Goal: Task Accomplishment & Management: Complete application form

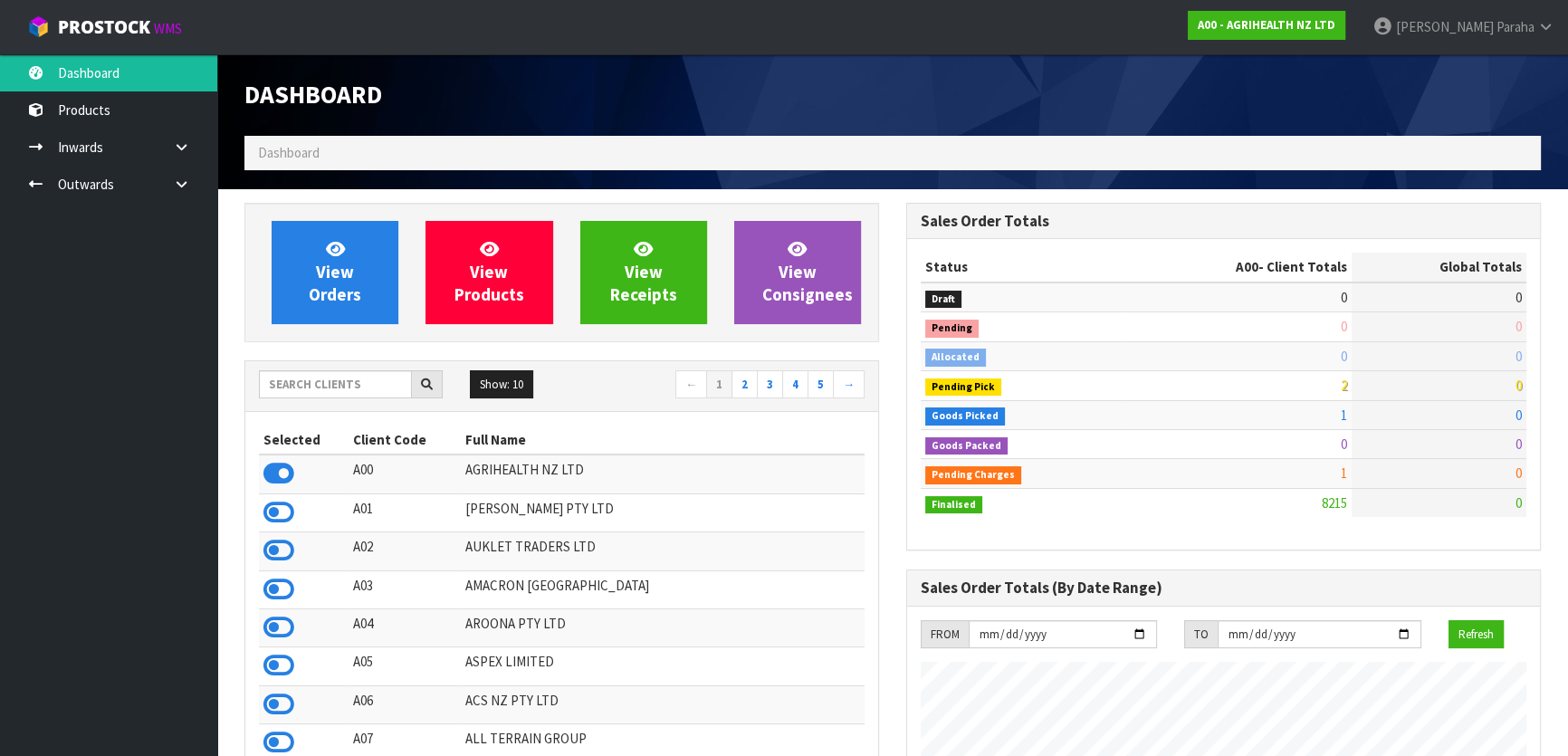
scroll to position [1370, 660]
click at [374, 389] on input "text" at bounding box center [335, 384] width 153 height 28
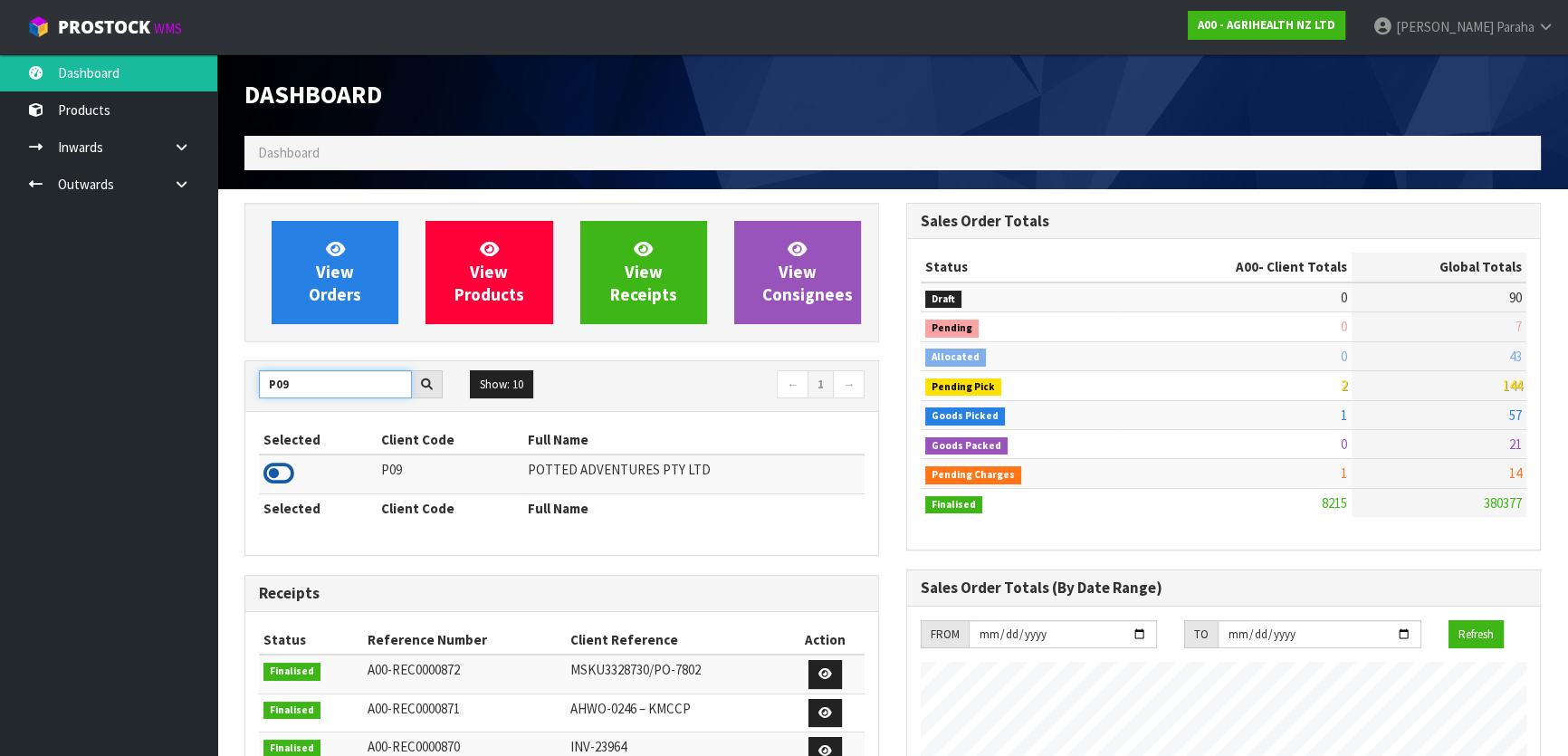
type input "P09"
drag, startPoint x: 285, startPoint y: 476, endPoint x: 292, endPoint y: 448, distance: 28.9
click at [288, 473] on icon at bounding box center [279, 473] width 31 height 27
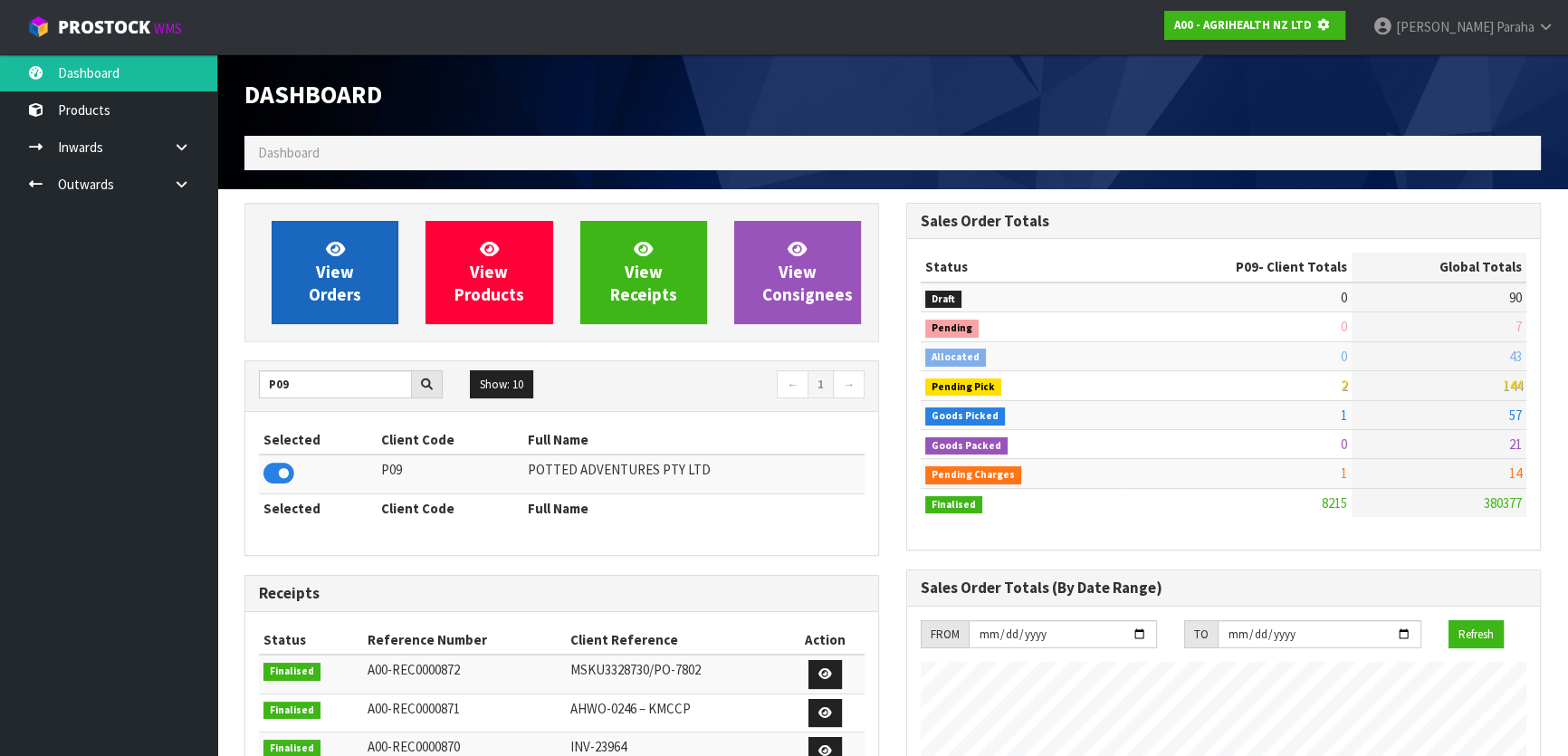
scroll to position [1127, 660]
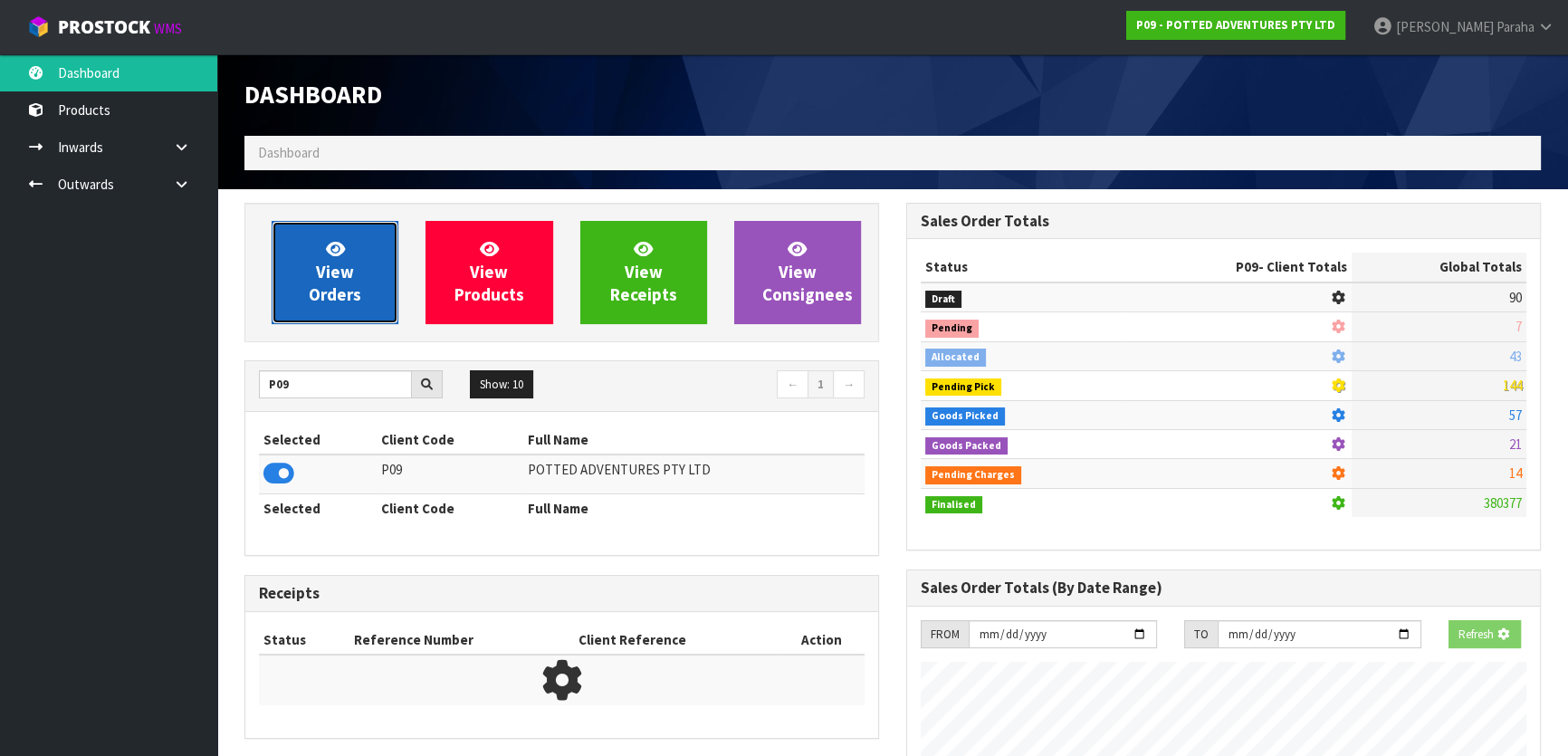
click at [358, 299] on span "View Orders" at bounding box center [335, 272] width 53 height 68
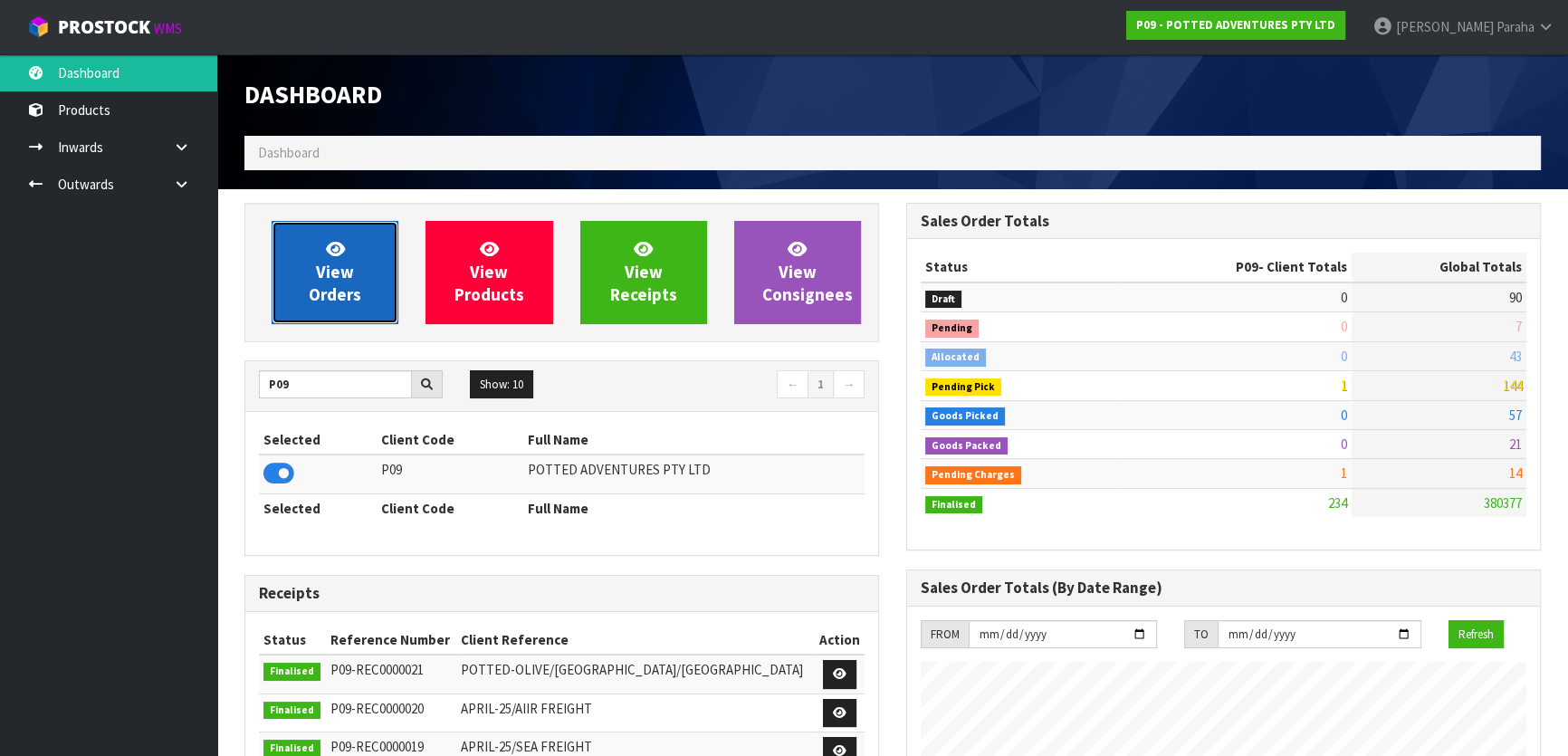
scroll to position [1370, 660]
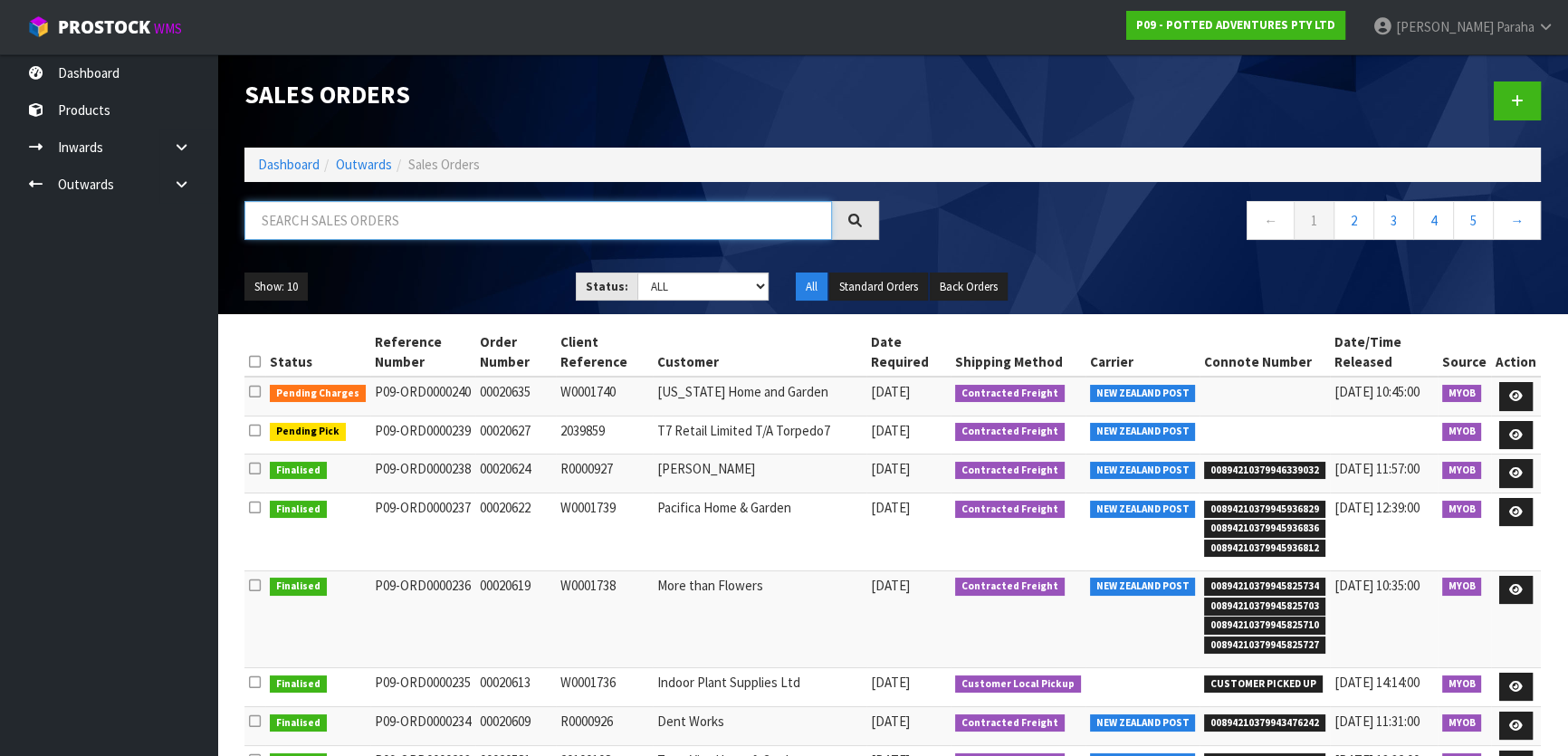
click at [367, 215] on input "text" at bounding box center [537, 220] width 587 height 38
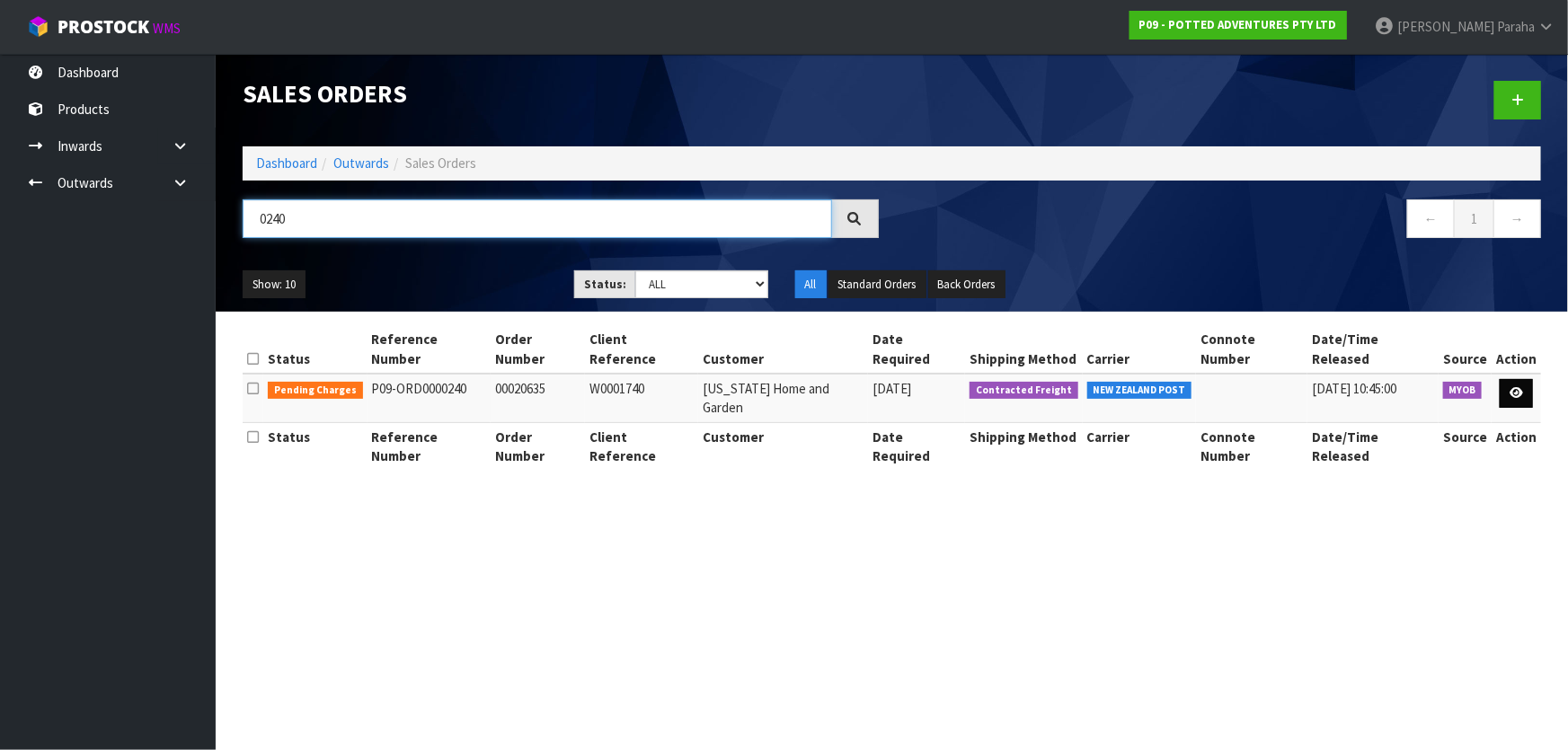
type input "0240"
click at [1519, 387] on icon at bounding box center [1516, 393] width 13 height 11
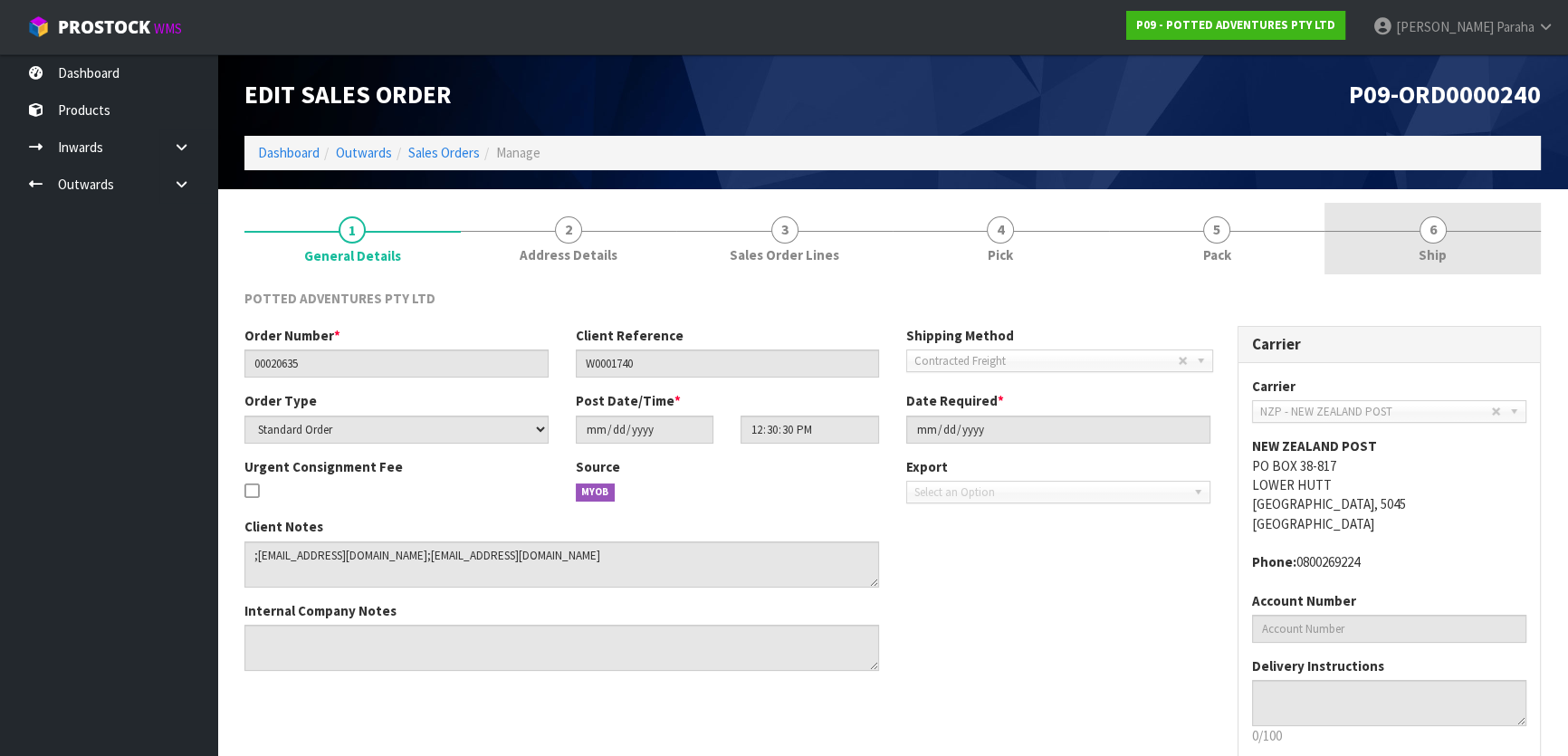
click at [1424, 234] on span "6" at bounding box center [1433, 230] width 27 height 27
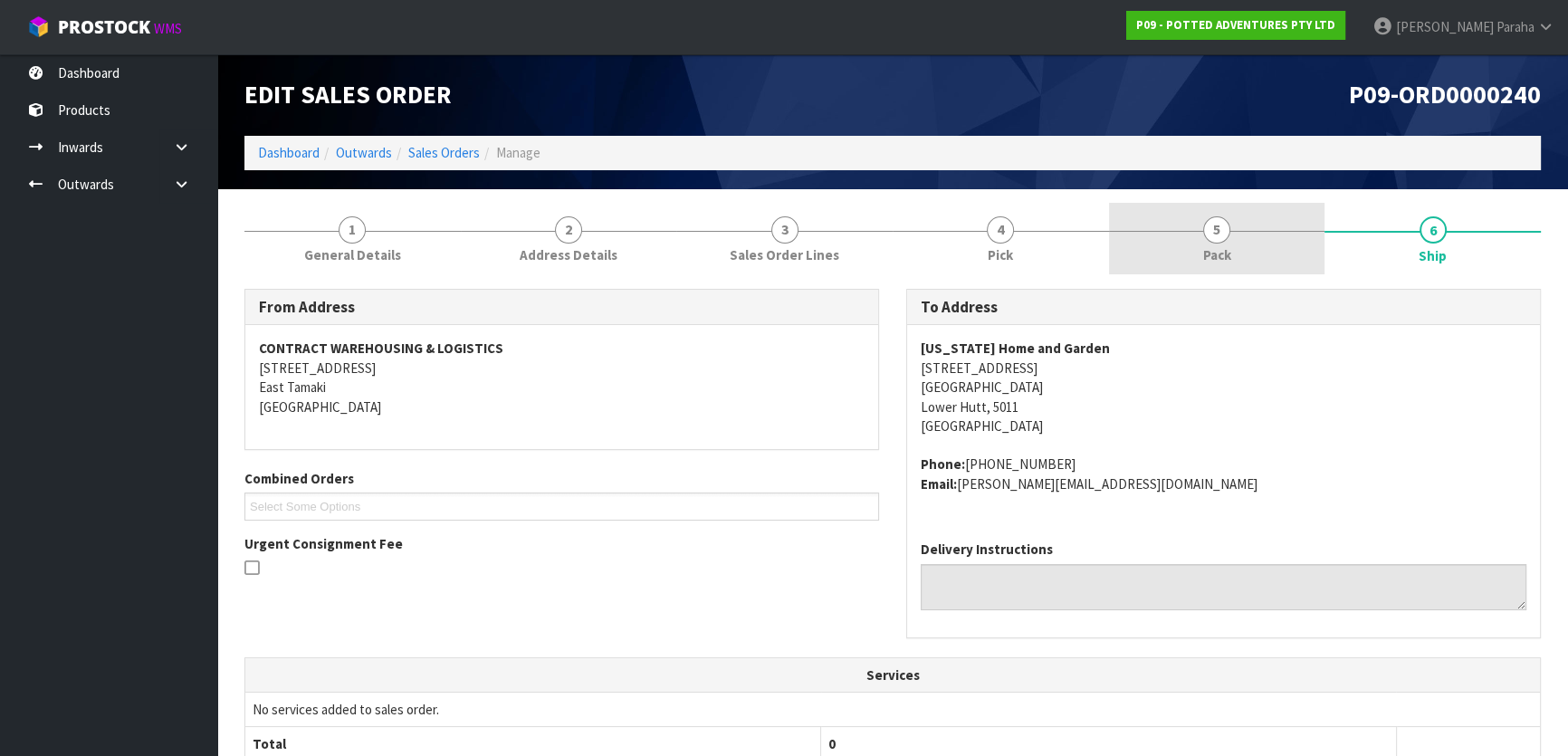
click at [1227, 231] on span "5" at bounding box center [1216, 230] width 27 height 27
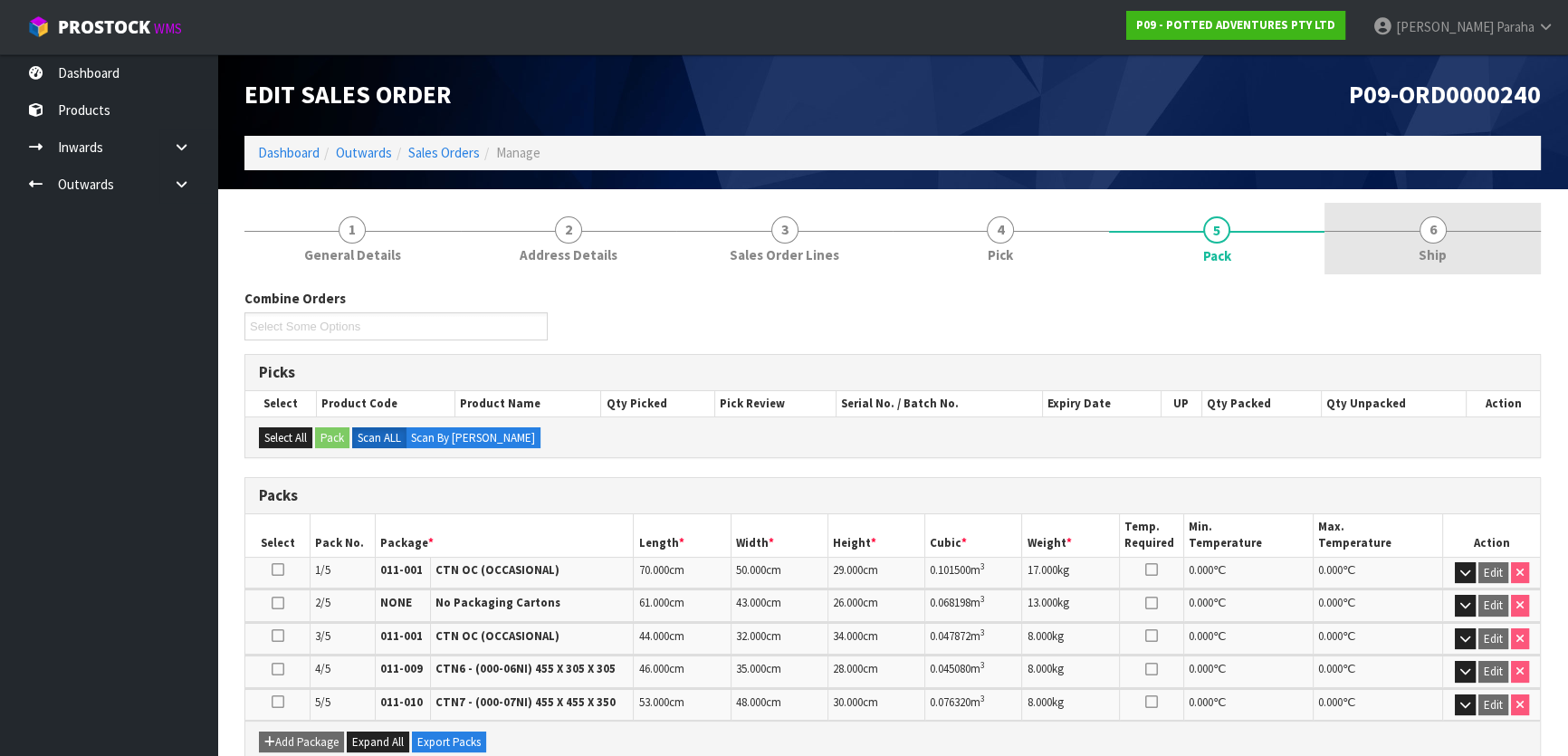
click at [1434, 234] on span "6" at bounding box center [1433, 230] width 27 height 27
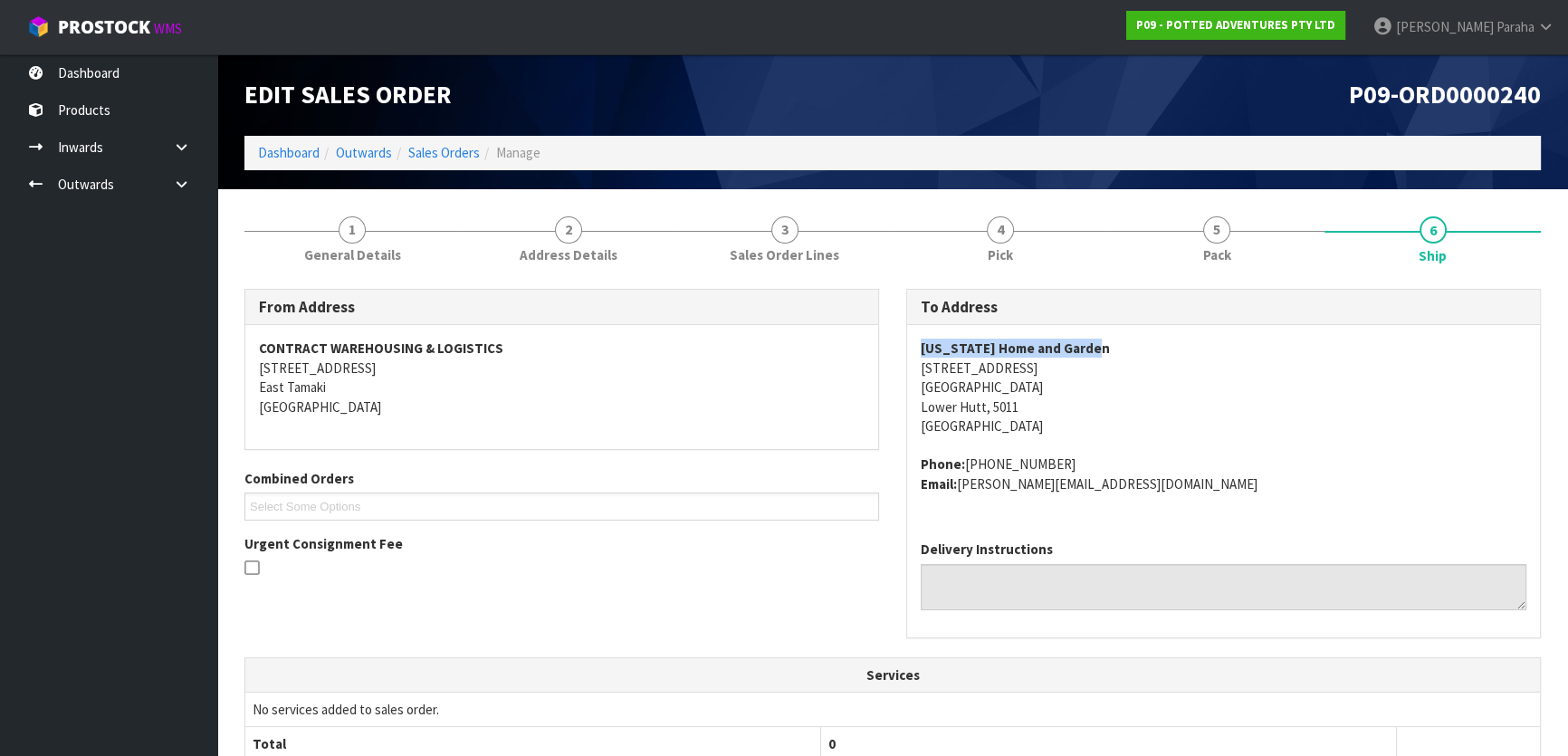
drag, startPoint x: 1038, startPoint y: 330, endPoint x: 970, endPoint y: 344, distance: 69.4
click at [925, 344] on strong "California Home and Garden" at bounding box center [1015, 348] width 189 height 17
drag, startPoint x: 1164, startPoint y: 358, endPoint x: 1114, endPoint y: 344, distance: 51.9
click at [1146, 351] on address "California Home and Garden 316 Waiwhetu Rd Fairfield Lower Hutt, 5011 New Zeala…" at bounding box center [1224, 387] width 606 height 97
click at [1098, 340] on address "California Home and Garden 316 Waiwhetu Rd Fairfield Lower Hutt, 5011 New Zeala…" at bounding box center [1224, 387] width 606 height 97
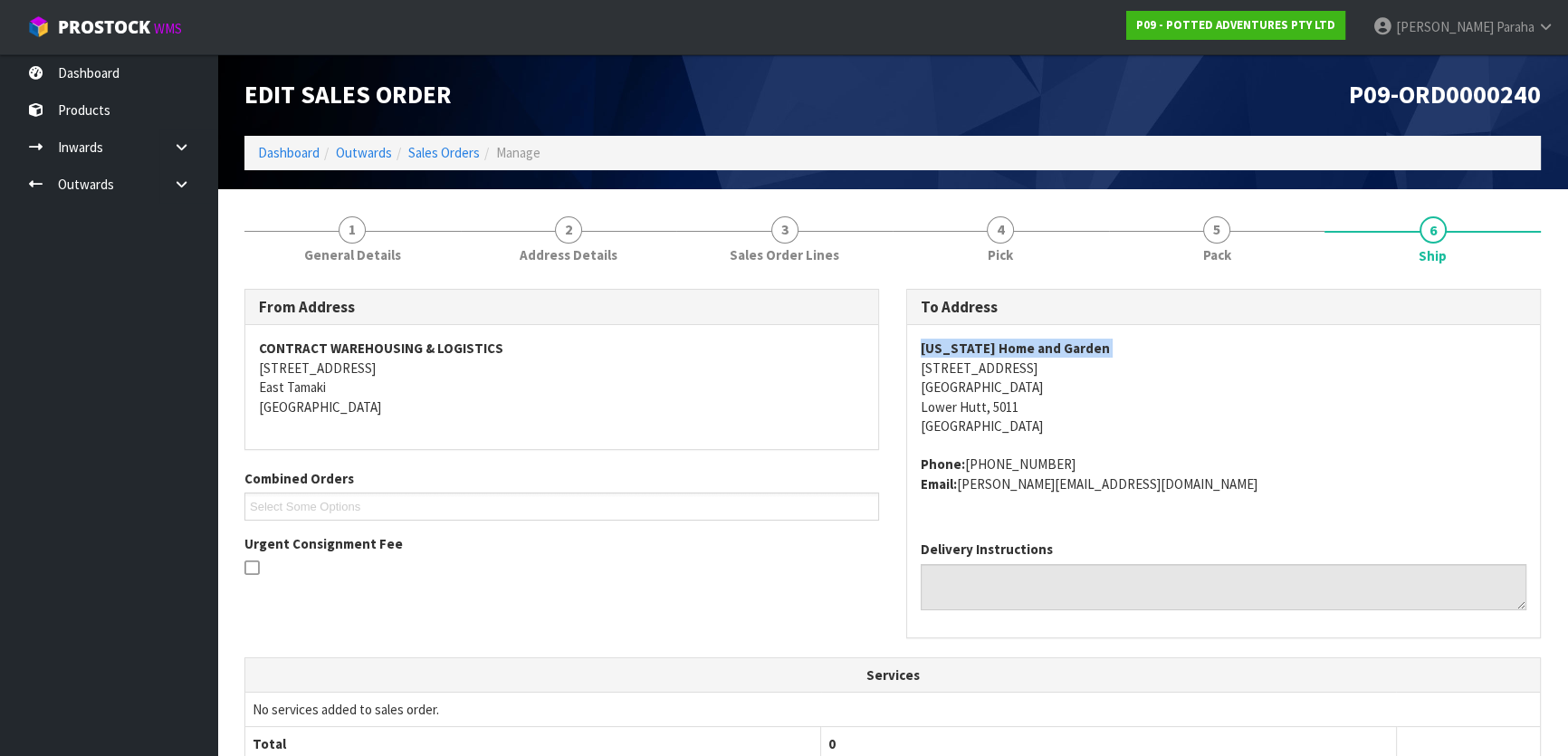
drag, startPoint x: 1099, startPoint y: 340, endPoint x: 917, endPoint y: 346, distance: 182.1
click at [917, 346] on div "California Home and Garden 316 Waiwhetu Rd Fairfield Lower Hutt, 5011 New Zeala…" at bounding box center [1224, 425] width 633 height 201
drag, startPoint x: 1028, startPoint y: 364, endPoint x: 922, endPoint y: 376, distance: 106.7
click at [922, 376] on address "California Home and Garden 316 Waiwhetu Rd Fairfield Lower Hutt, 5011 New Zeala…" at bounding box center [1224, 387] width 606 height 97
copy address "316 Waiwhetu Rd"
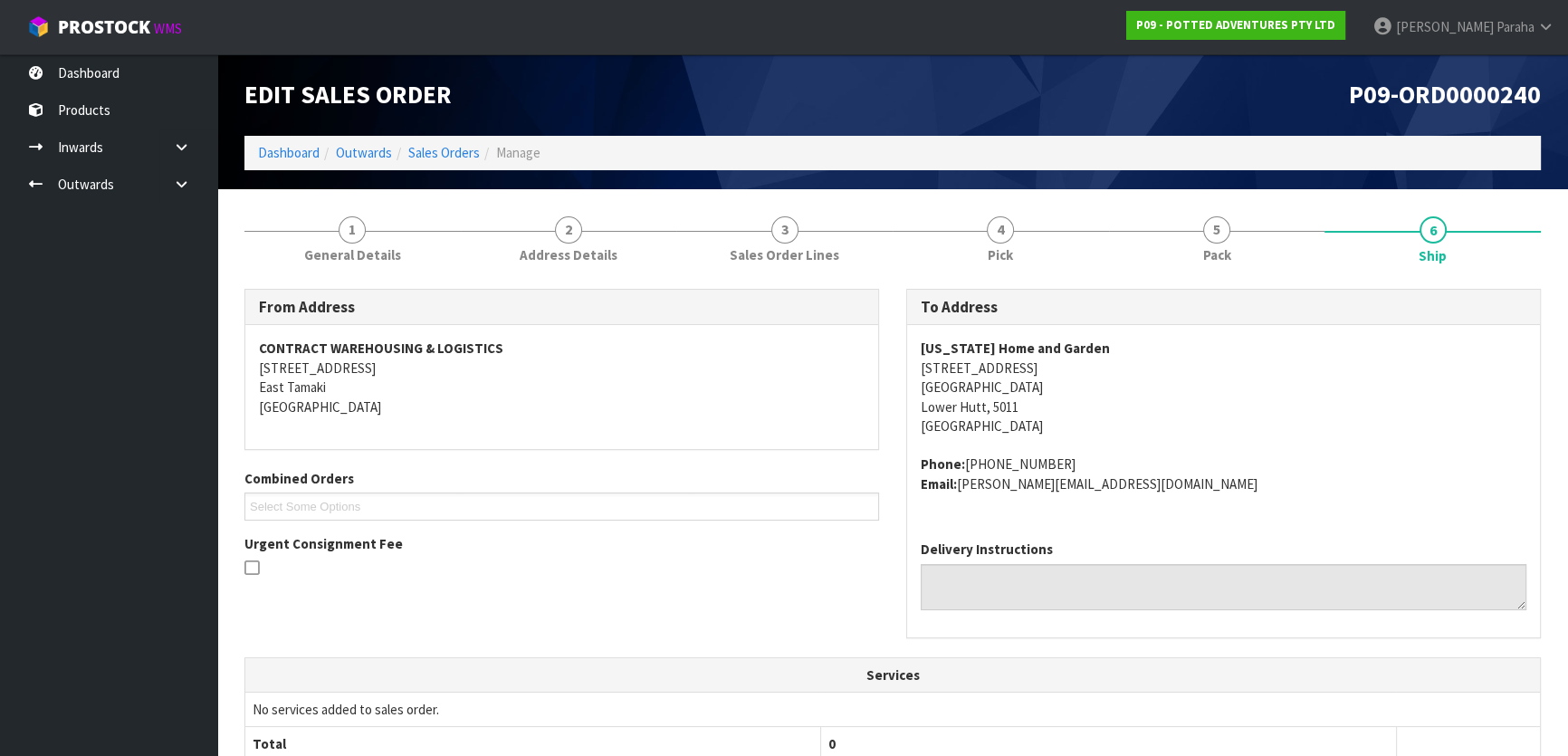
click at [1203, 391] on address "California Home and Garden 316 Waiwhetu Rd Fairfield Lower Hutt, 5011 New Zeala…" at bounding box center [1224, 387] width 606 height 97
drag, startPoint x: 1098, startPoint y: 345, endPoint x: 905, endPoint y: 354, distance: 193.2
click at [905, 353] on div "To Address California Home and Garden 316 Waiwhetu Rd Fairfield Lower Hutt, 501…" at bounding box center [1223, 472] width 661 height 368
copy strong "California Home and Garden"
drag, startPoint x: 1026, startPoint y: 367, endPoint x: 914, endPoint y: 373, distance: 112.2
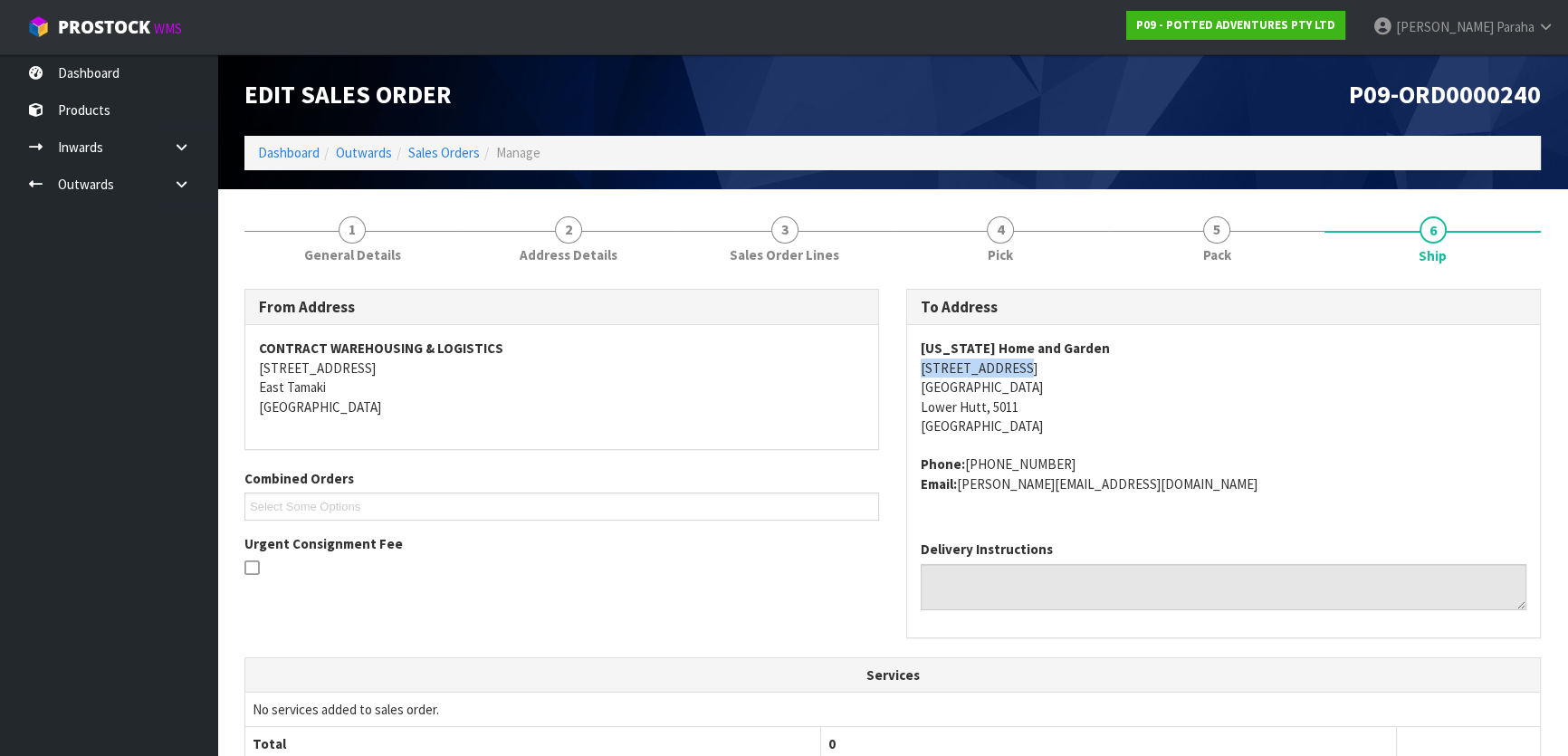
click at [914, 373] on div "California Home and Garden 316 Waiwhetu Rd Fairfield Lower Hutt, 5011 New Zeala…" at bounding box center [1224, 425] width 633 height 201
copy address "316 Waiwhetu Rd"
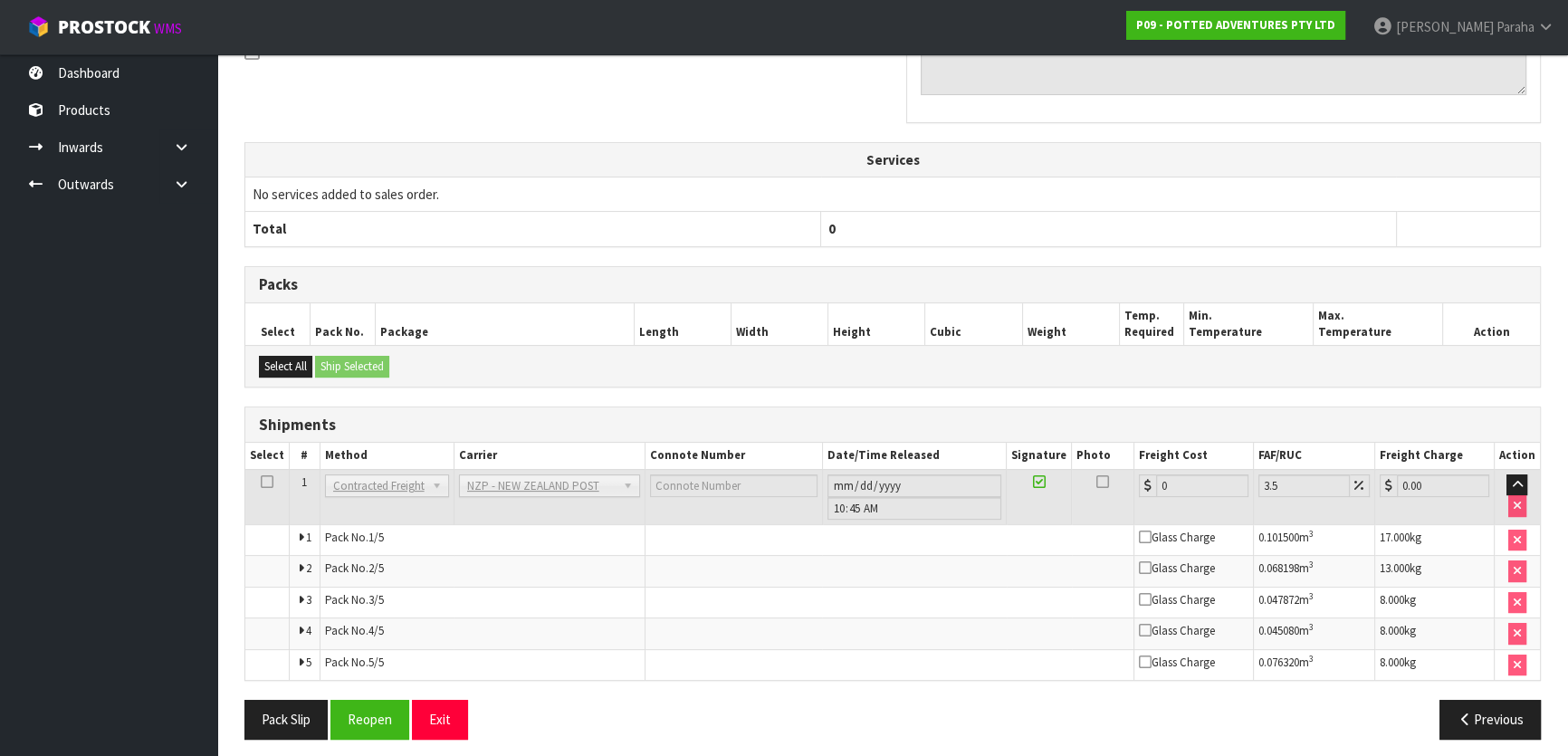
scroll to position [521, 0]
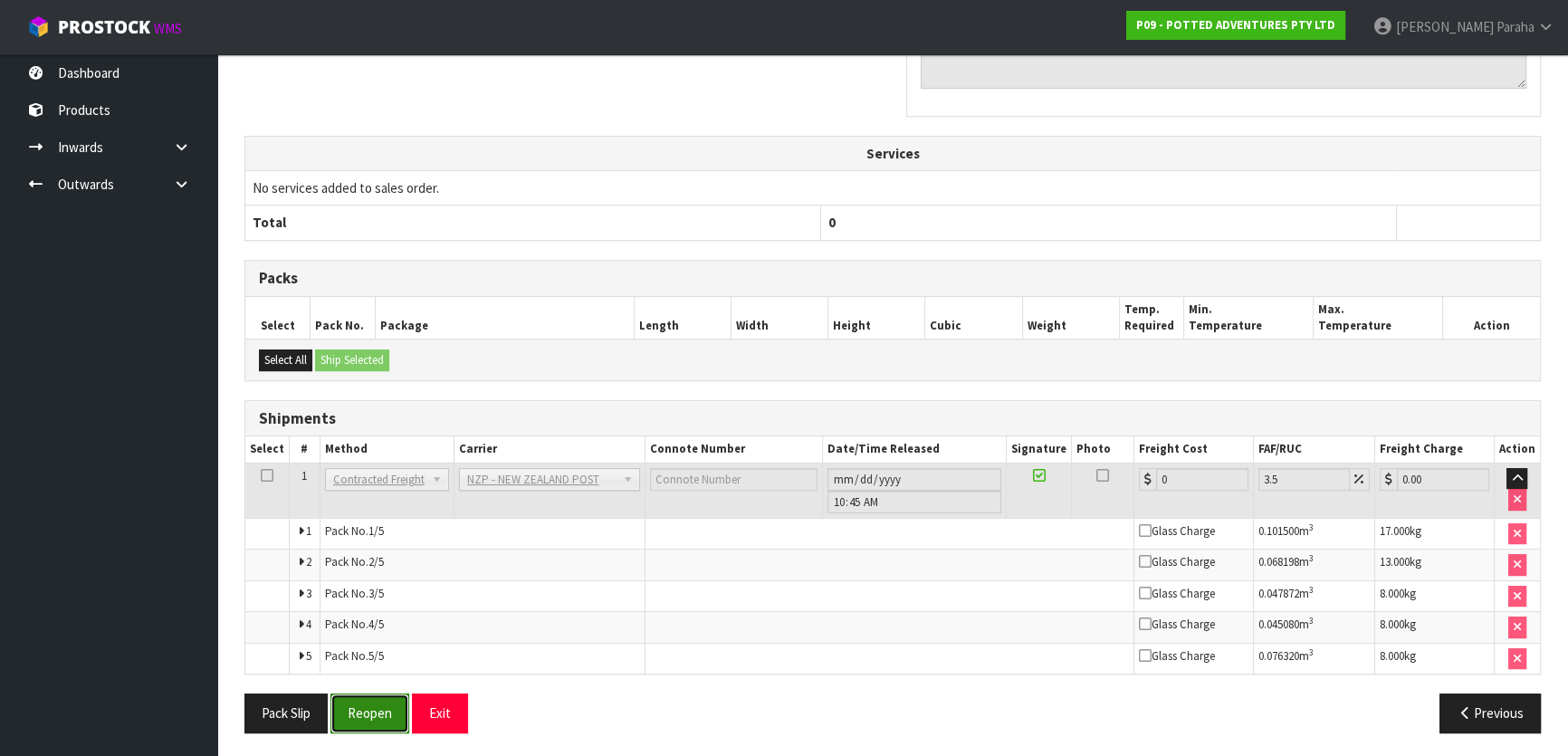
click at [338, 713] on button "Reopen" at bounding box center [370, 713] width 79 height 38
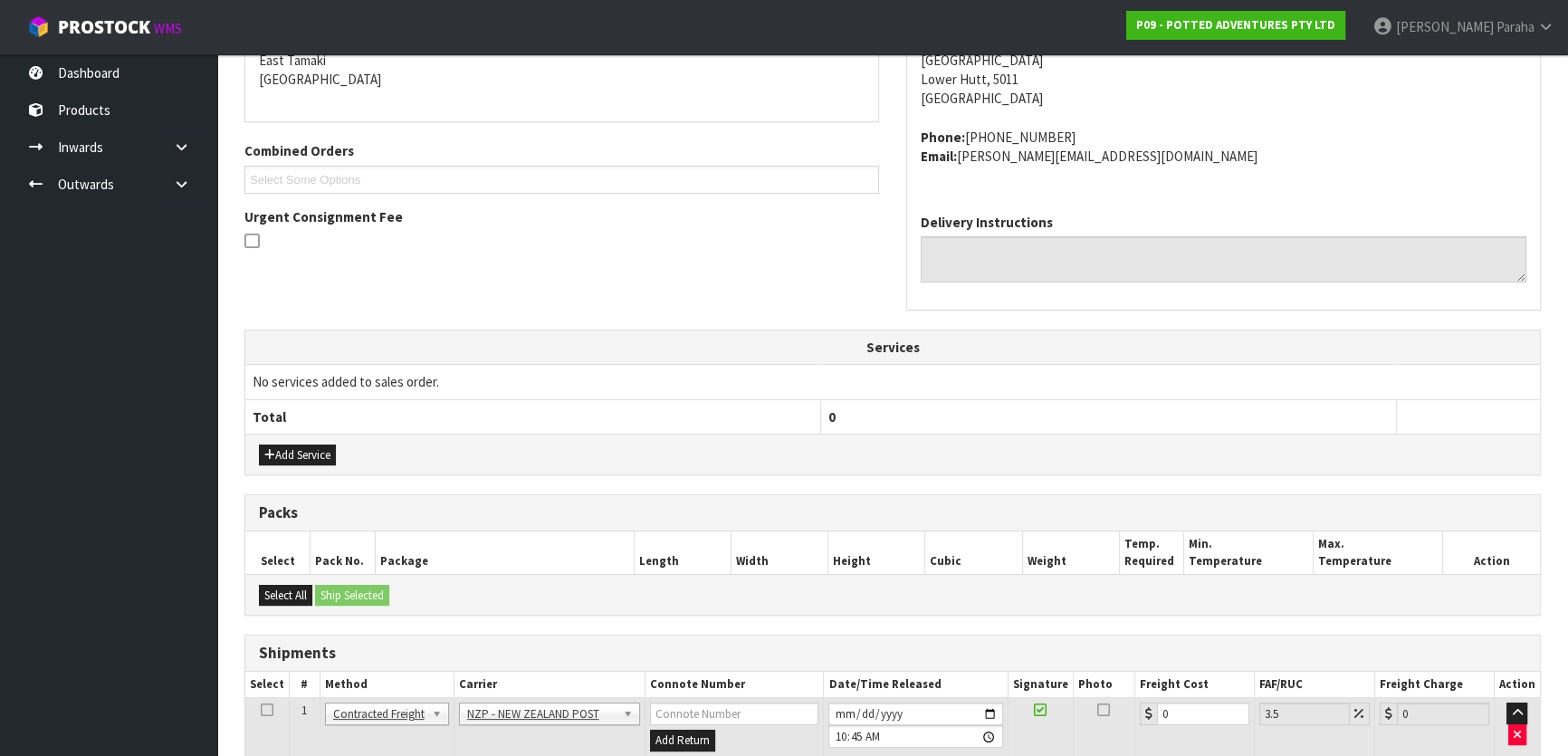
scroll to position [638, 0]
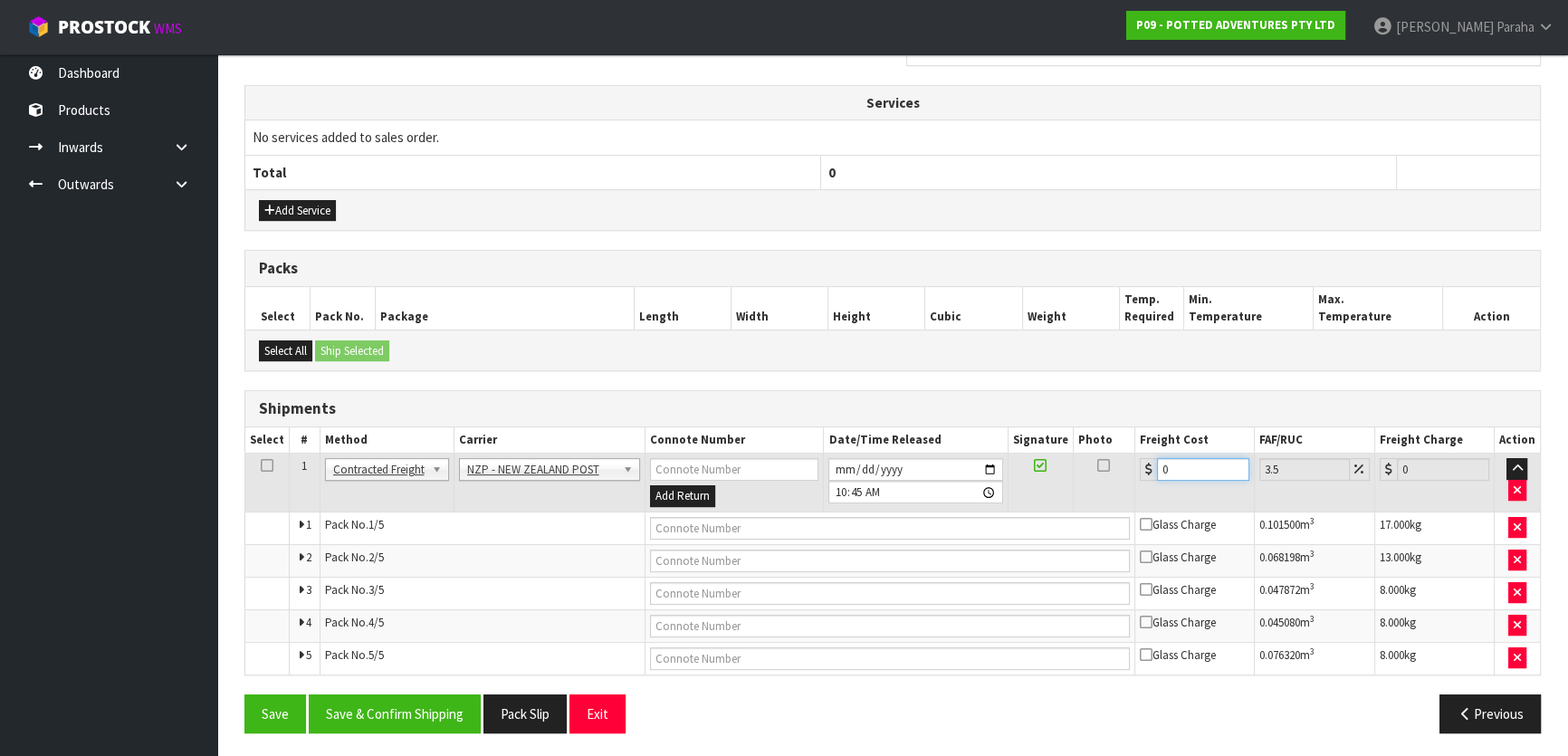
drag, startPoint x: 1175, startPoint y: 462, endPoint x: 1125, endPoint y: 464, distance: 50.0
click at [1125, 464] on tr "1 Client Local Pickup Customer Local Pickup Company Freight Contracted Freight …" at bounding box center [892, 483] width 1295 height 59
type input "5"
type input "5.17"
type input "59"
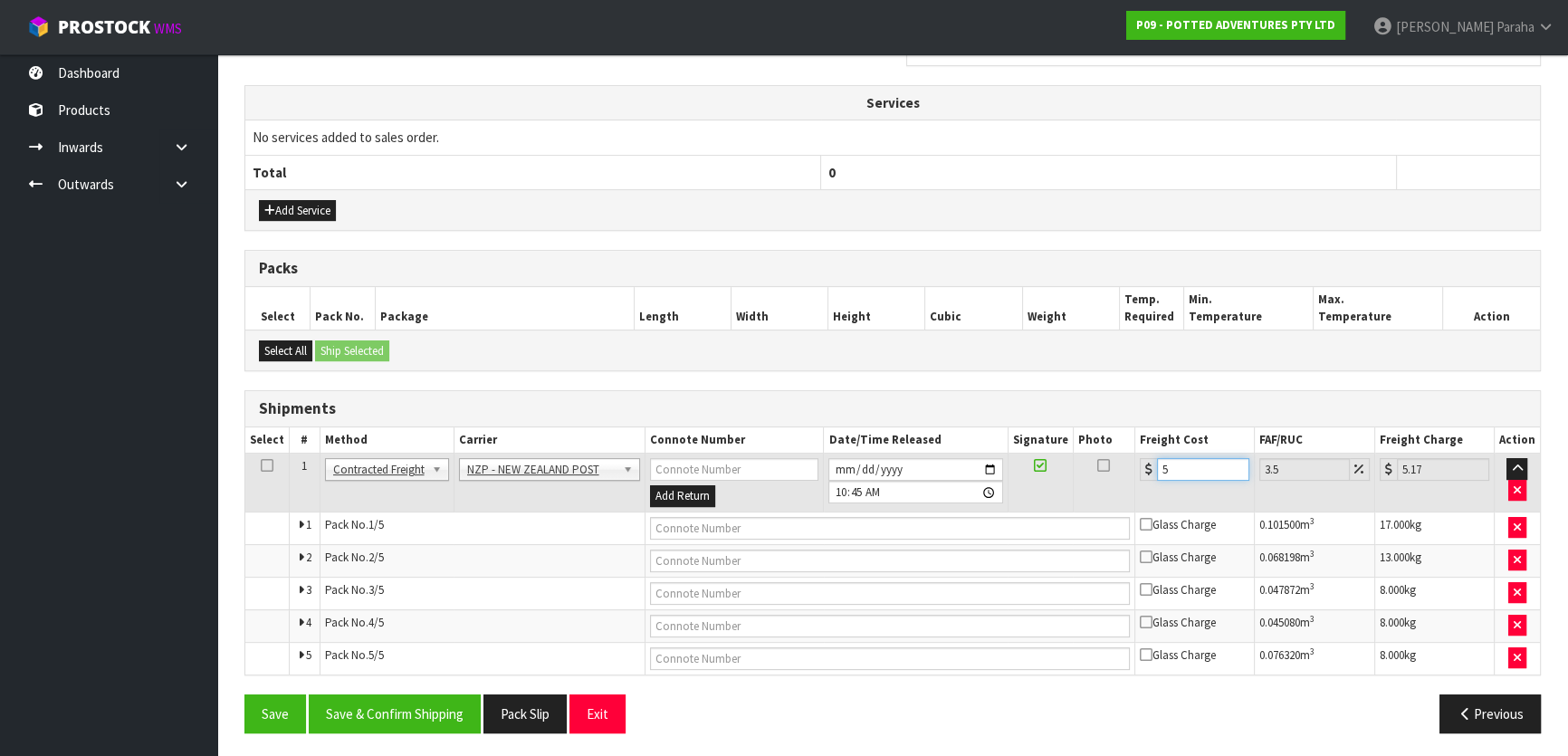
type input "61.06"
type input "59.3"
type input "61.38"
type input "59.32"
type input "61.4"
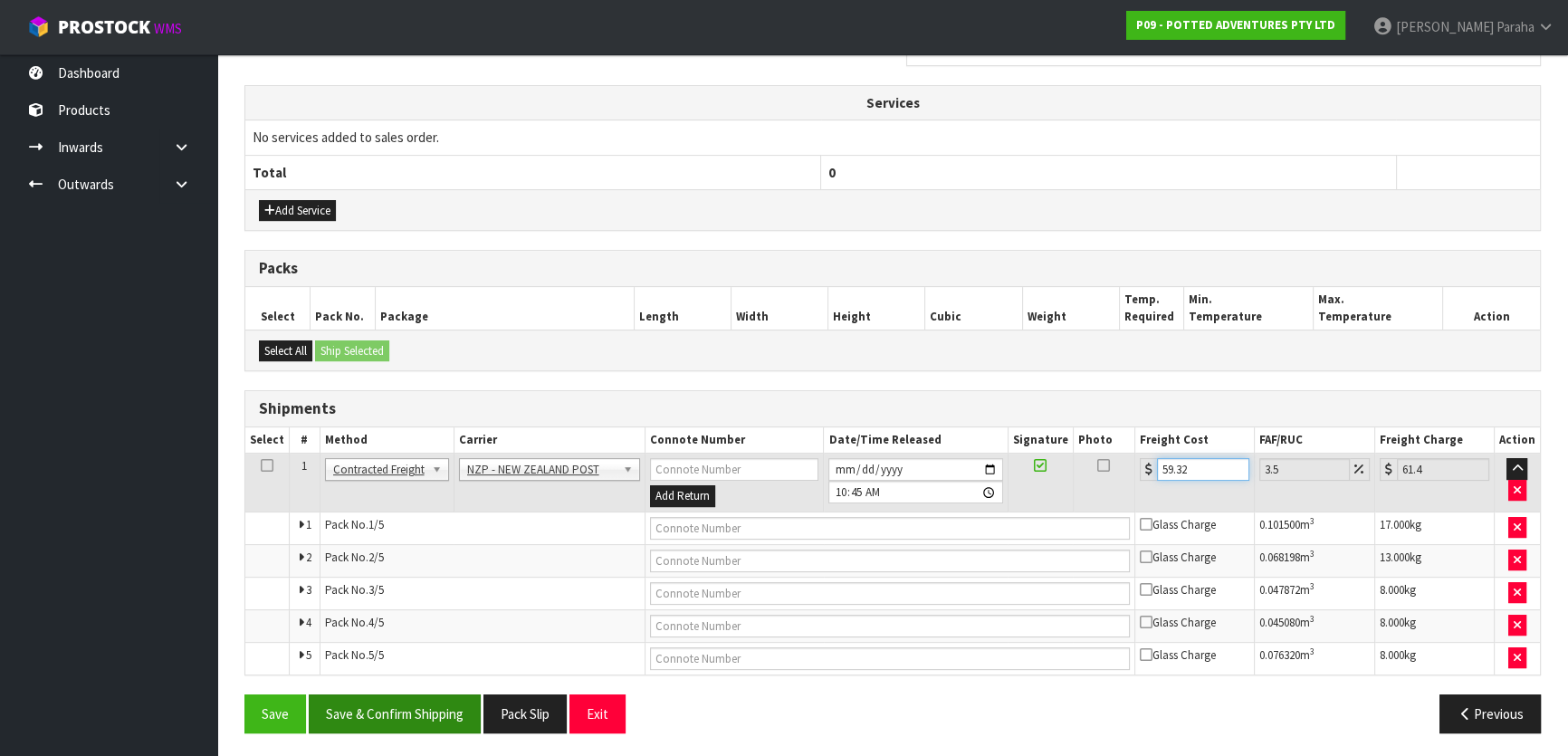
type input "59.32"
click at [389, 718] on button "Save & Confirm Shipping" at bounding box center [394, 714] width 172 height 38
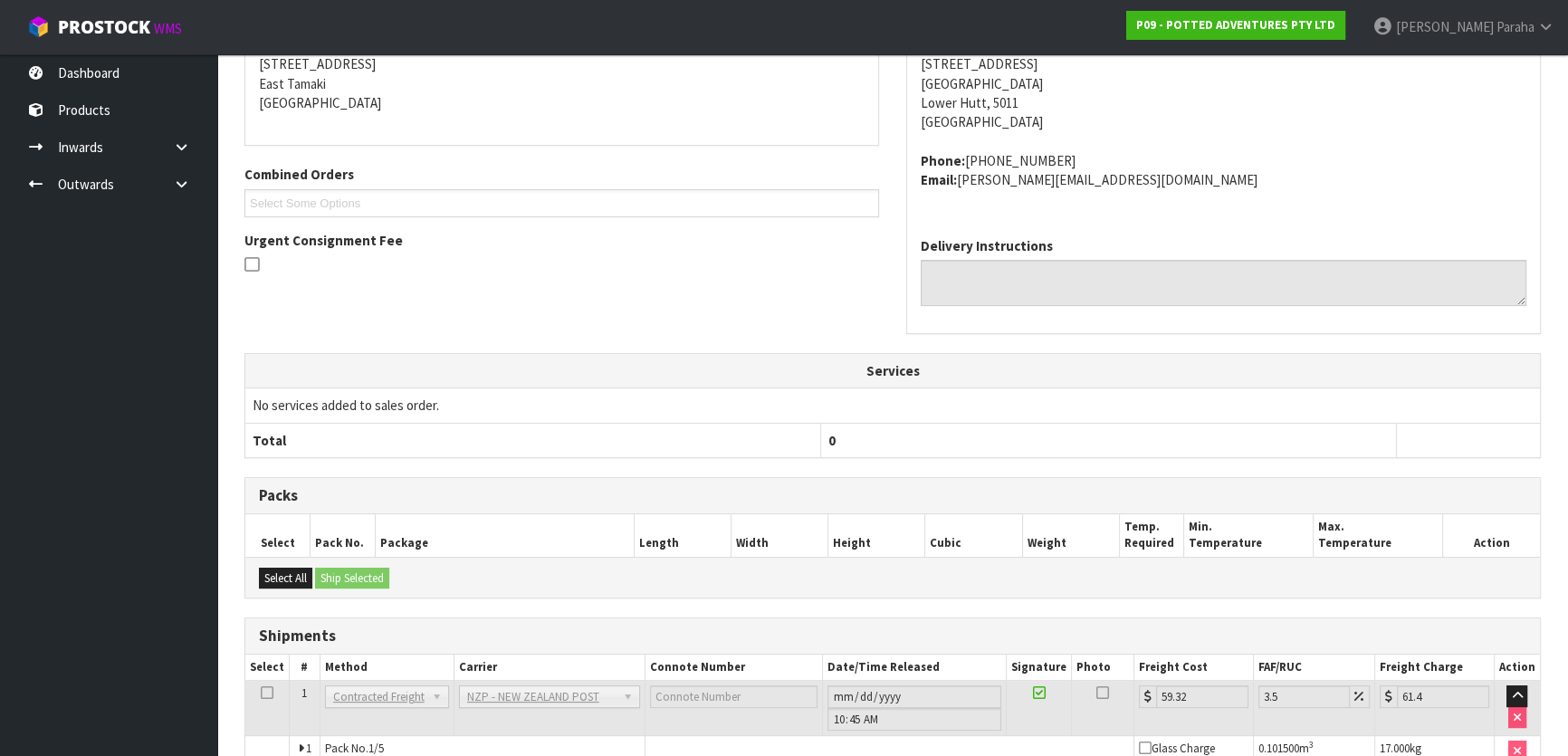
scroll to position [576, 0]
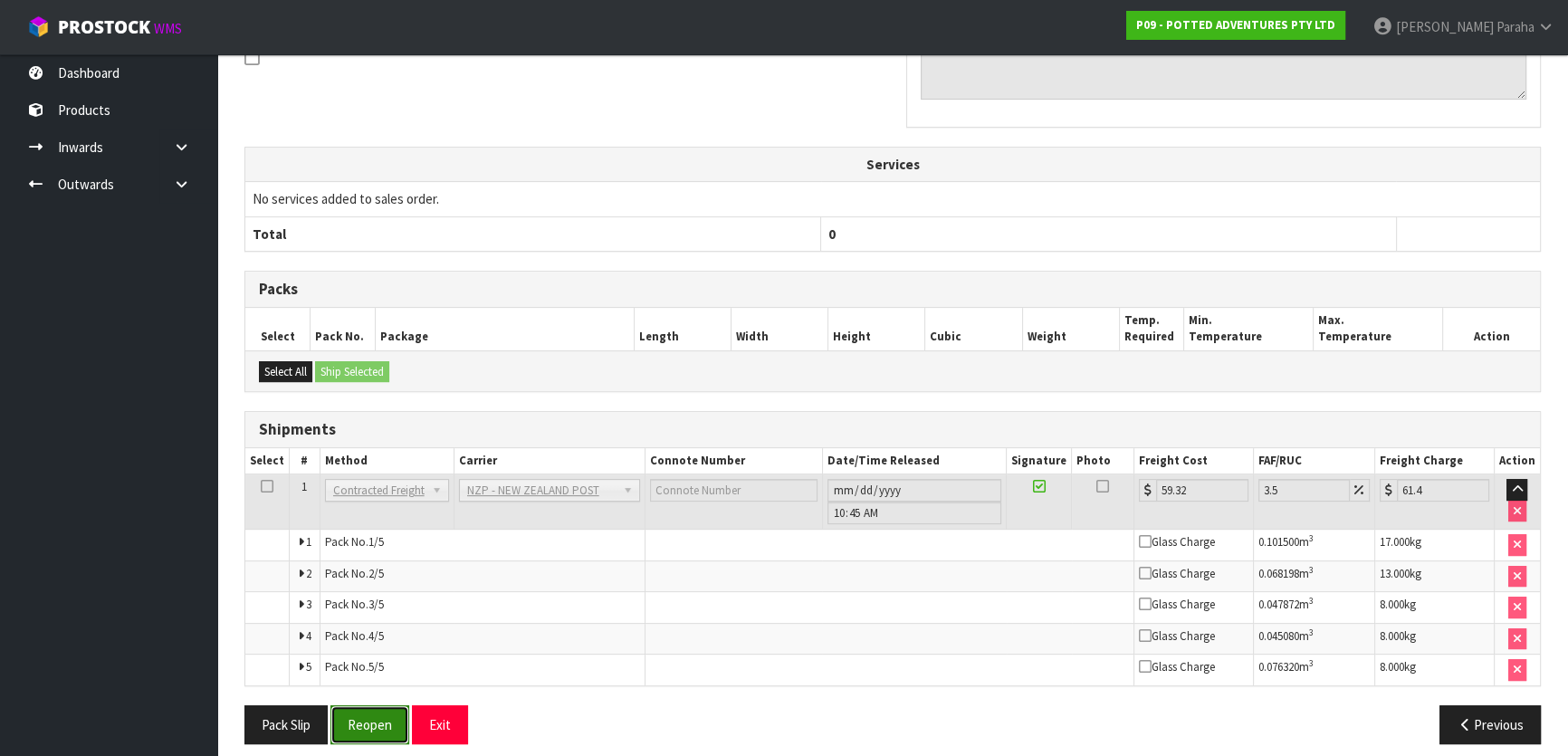
click at [347, 714] on button "Reopen" at bounding box center [370, 725] width 79 height 38
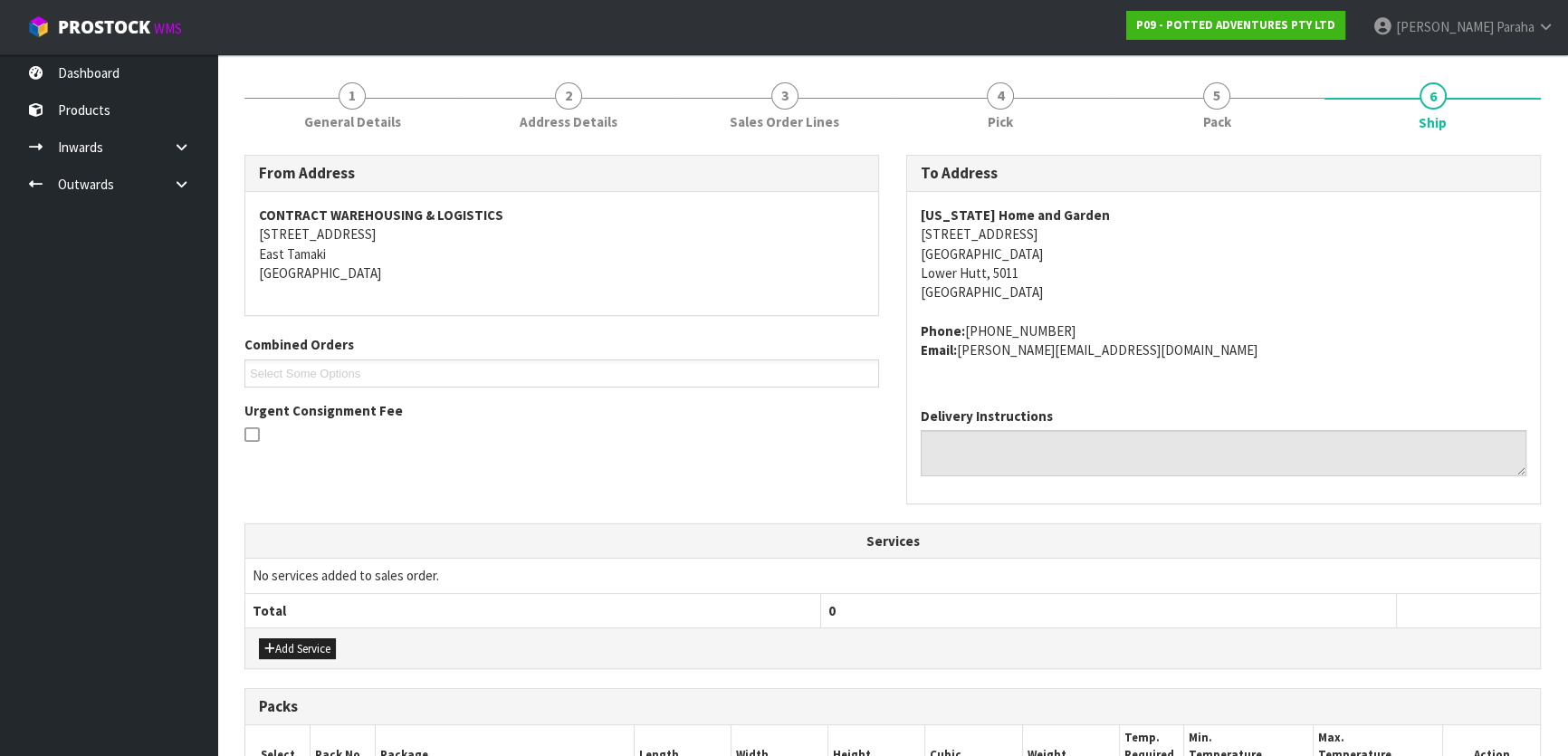
scroll to position [0, 0]
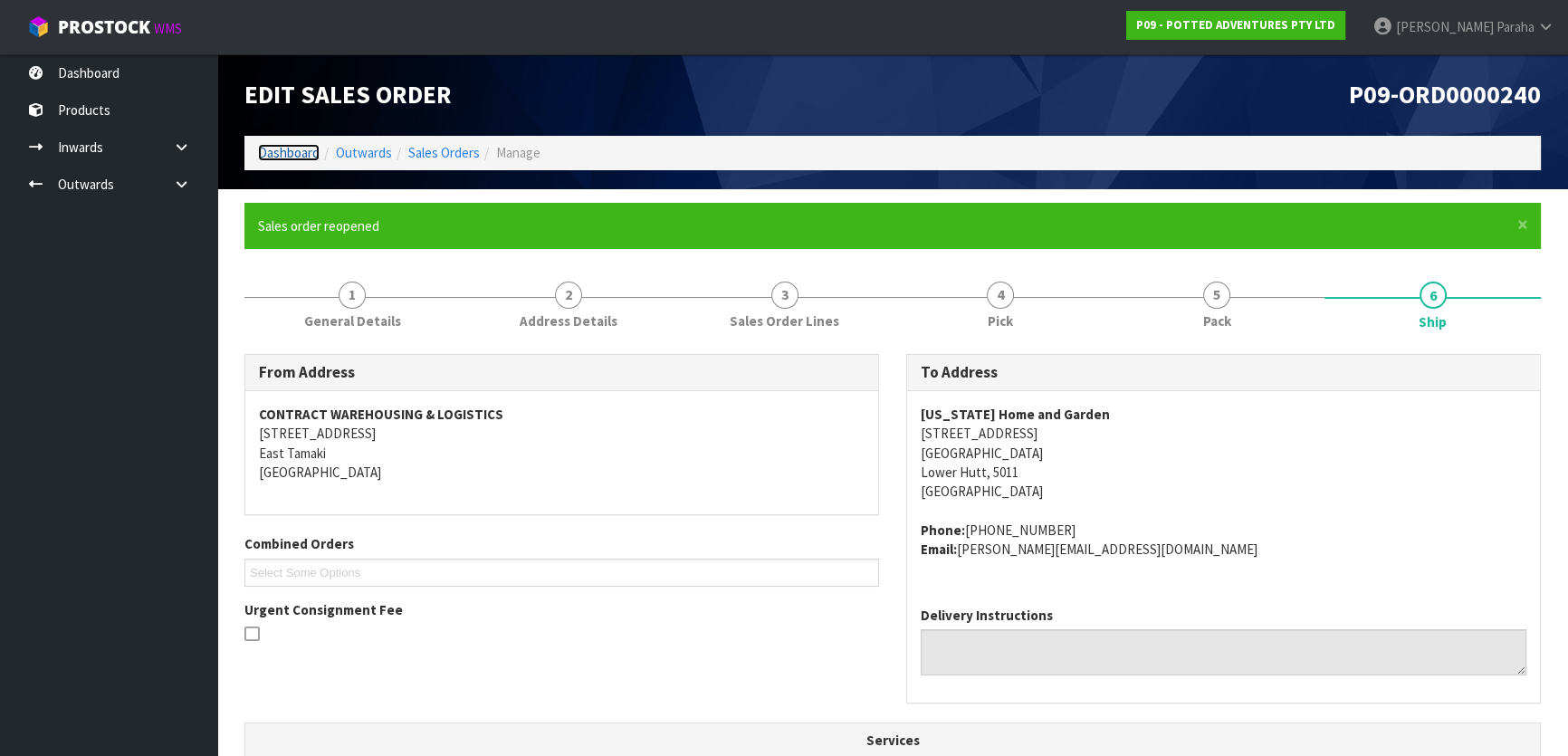
click at [301, 150] on link "Dashboard" at bounding box center [288, 153] width 62 height 17
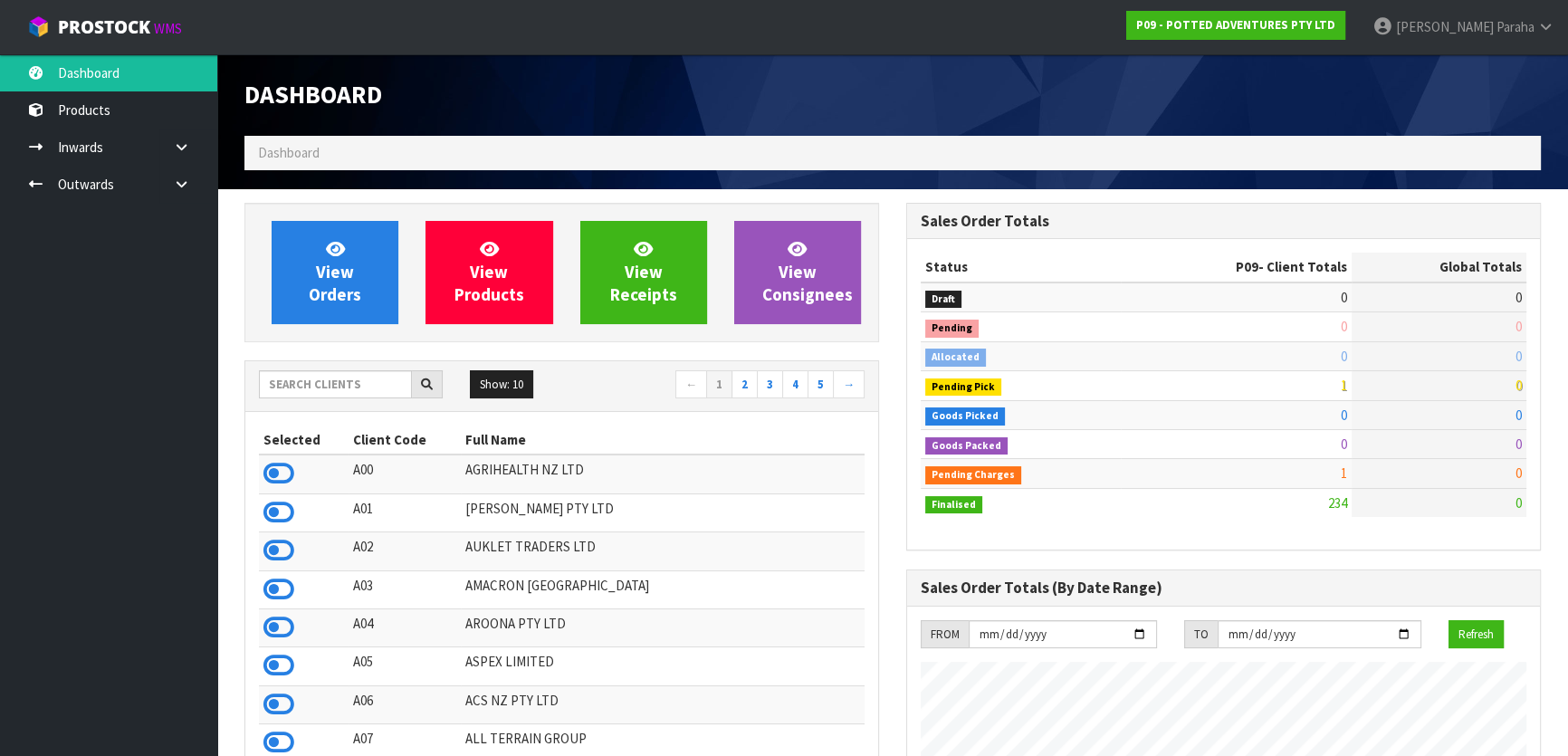
scroll to position [1370, 660]
click at [358, 378] on input "text" at bounding box center [335, 384] width 153 height 28
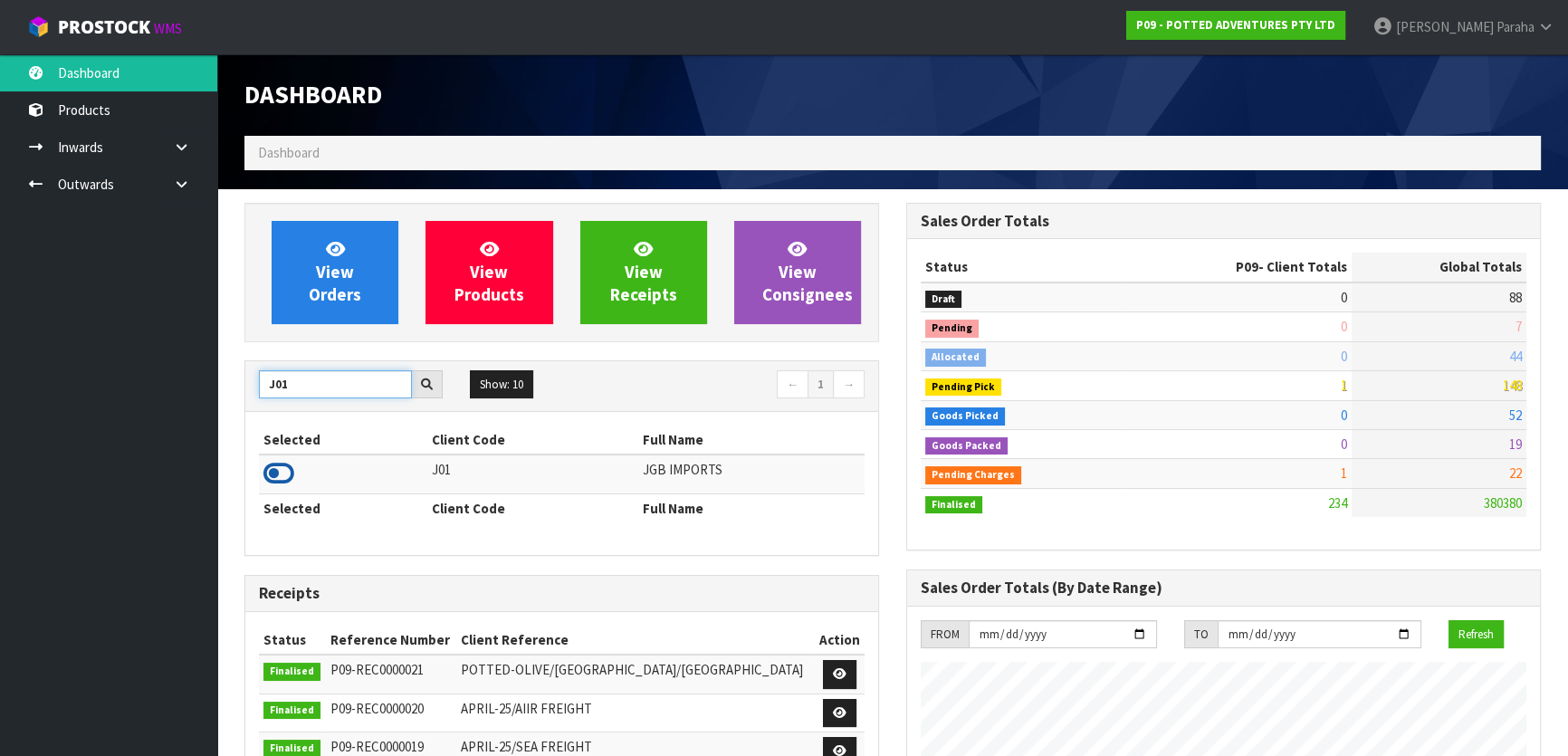
type input "J01"
click at [284, 470] on icon at bounding box center [279, 473] width 31 height 27
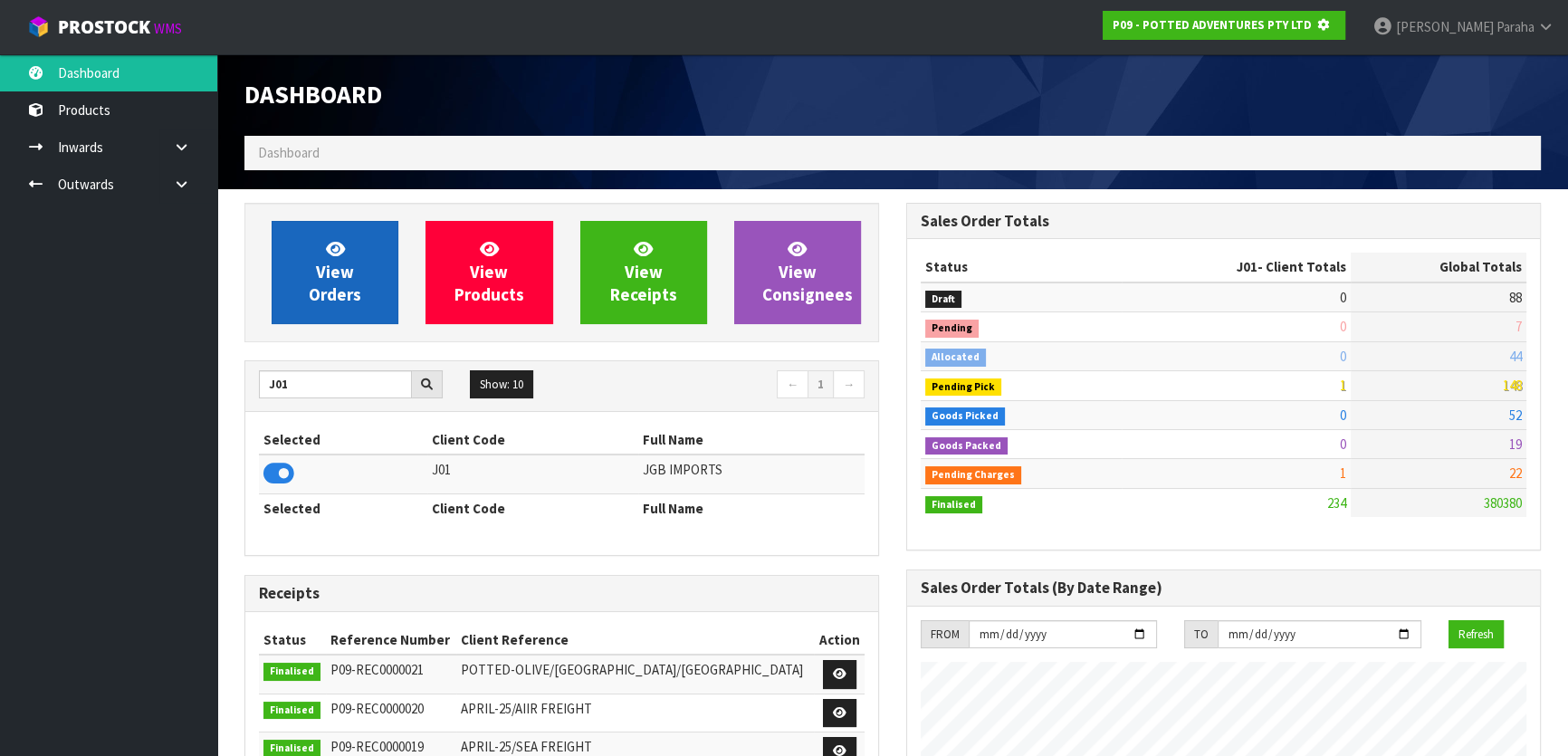
scroll to position [1127, 660]
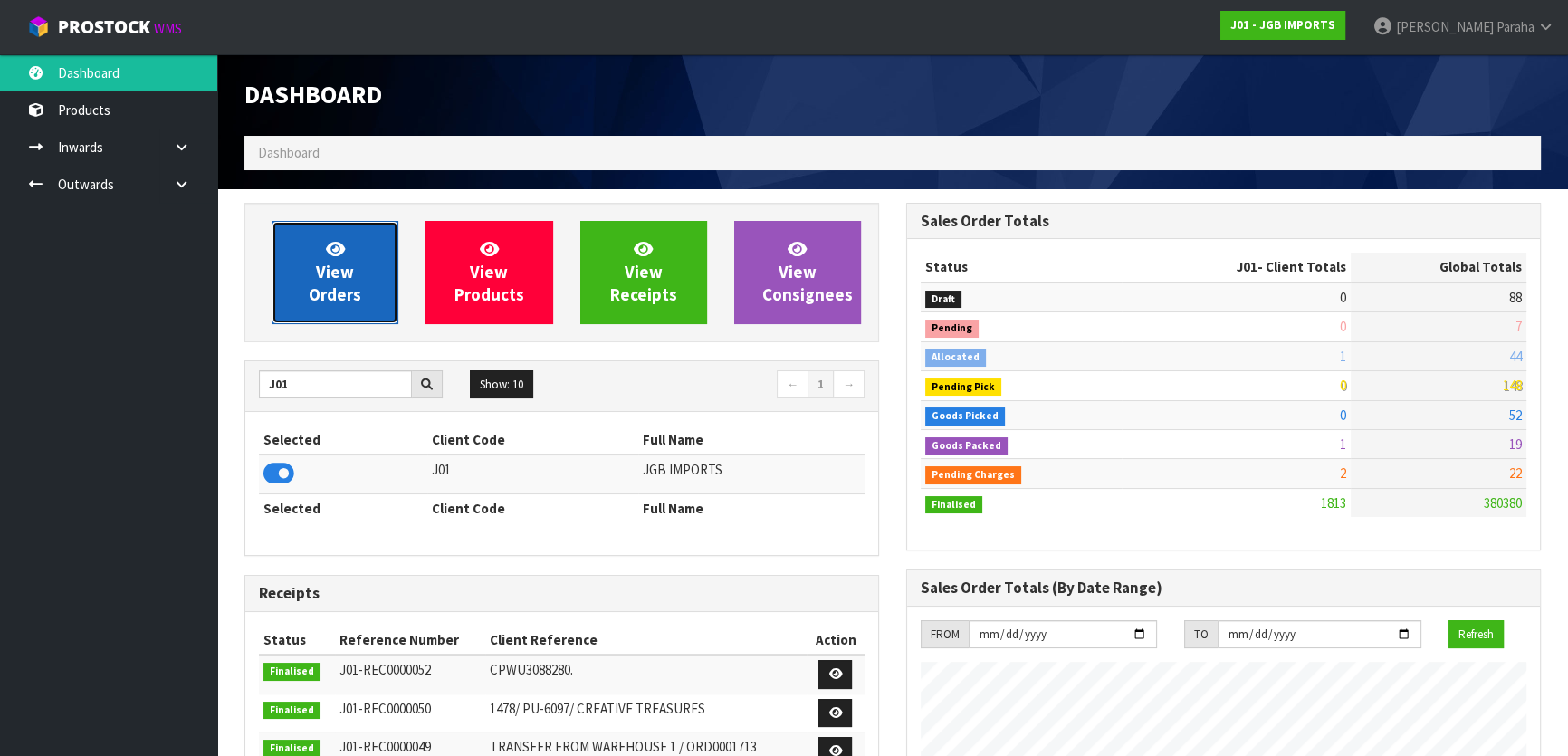
click at [326, 268] on span "View Orders" at bounding box center [335, 272] width 53 height 68
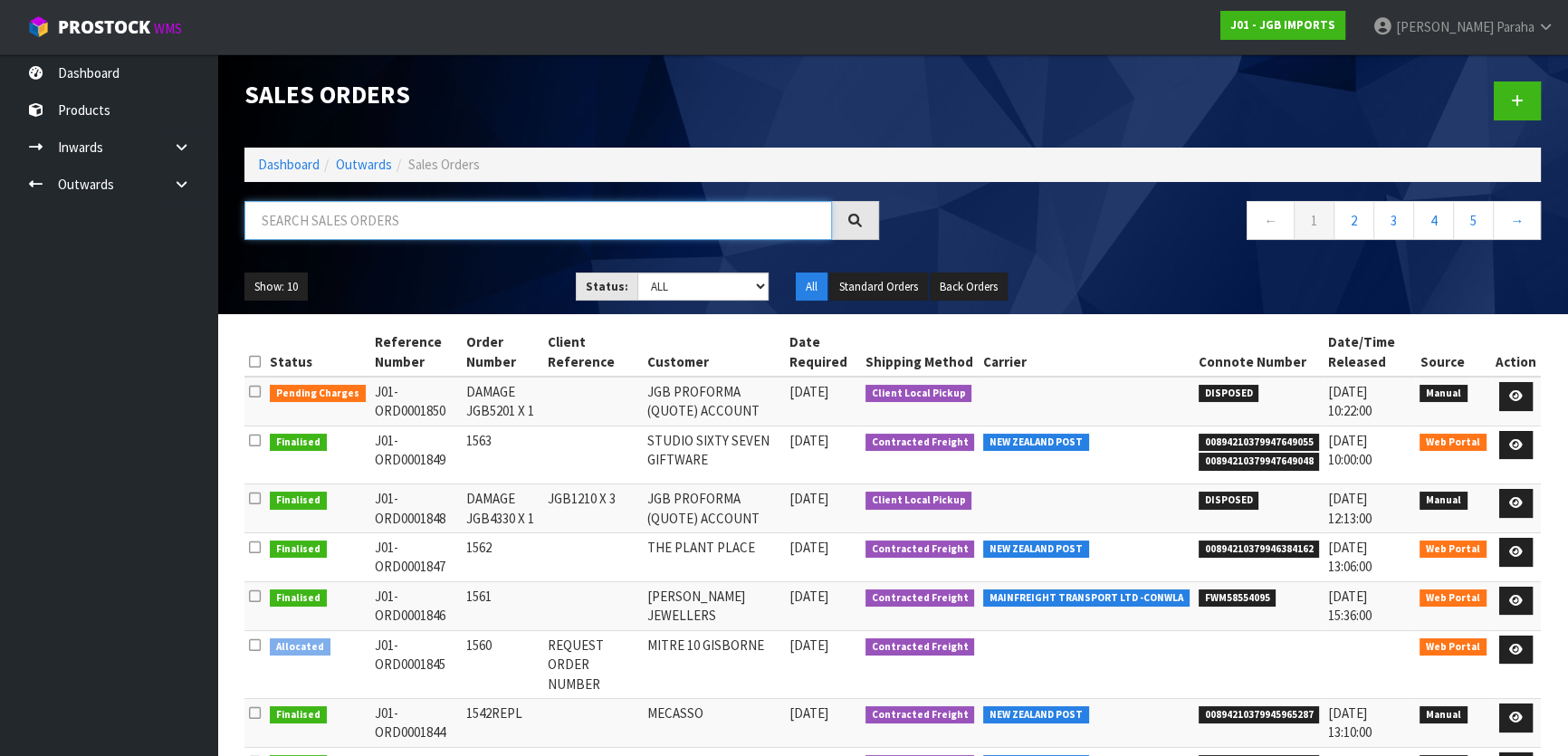
click at [325, 214] on input "text" at bounding box center [537, 220] width 587 height 38
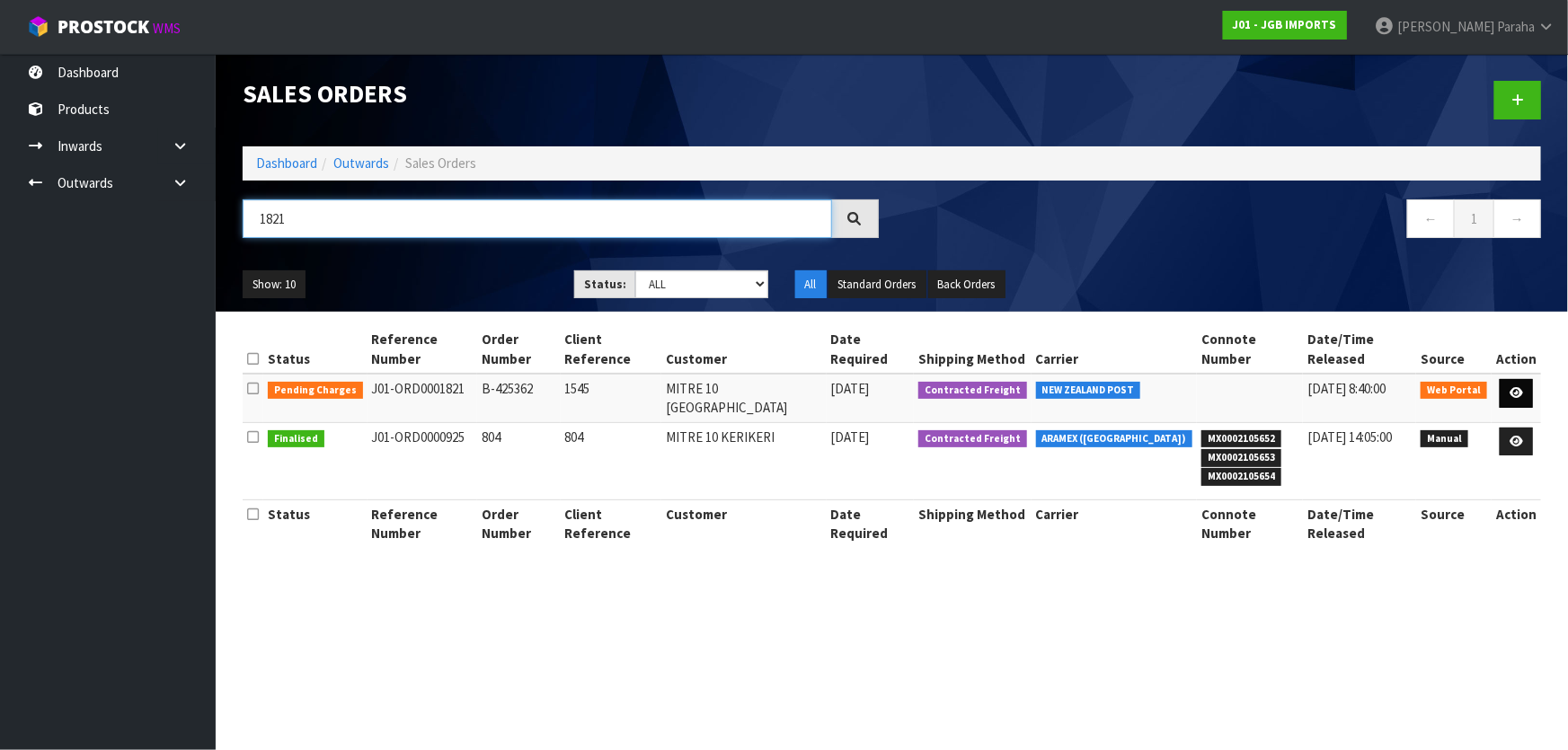
type input "1821"
click at [1523, 387] on icon at bounding box center [1516, 393] width 13 height 11
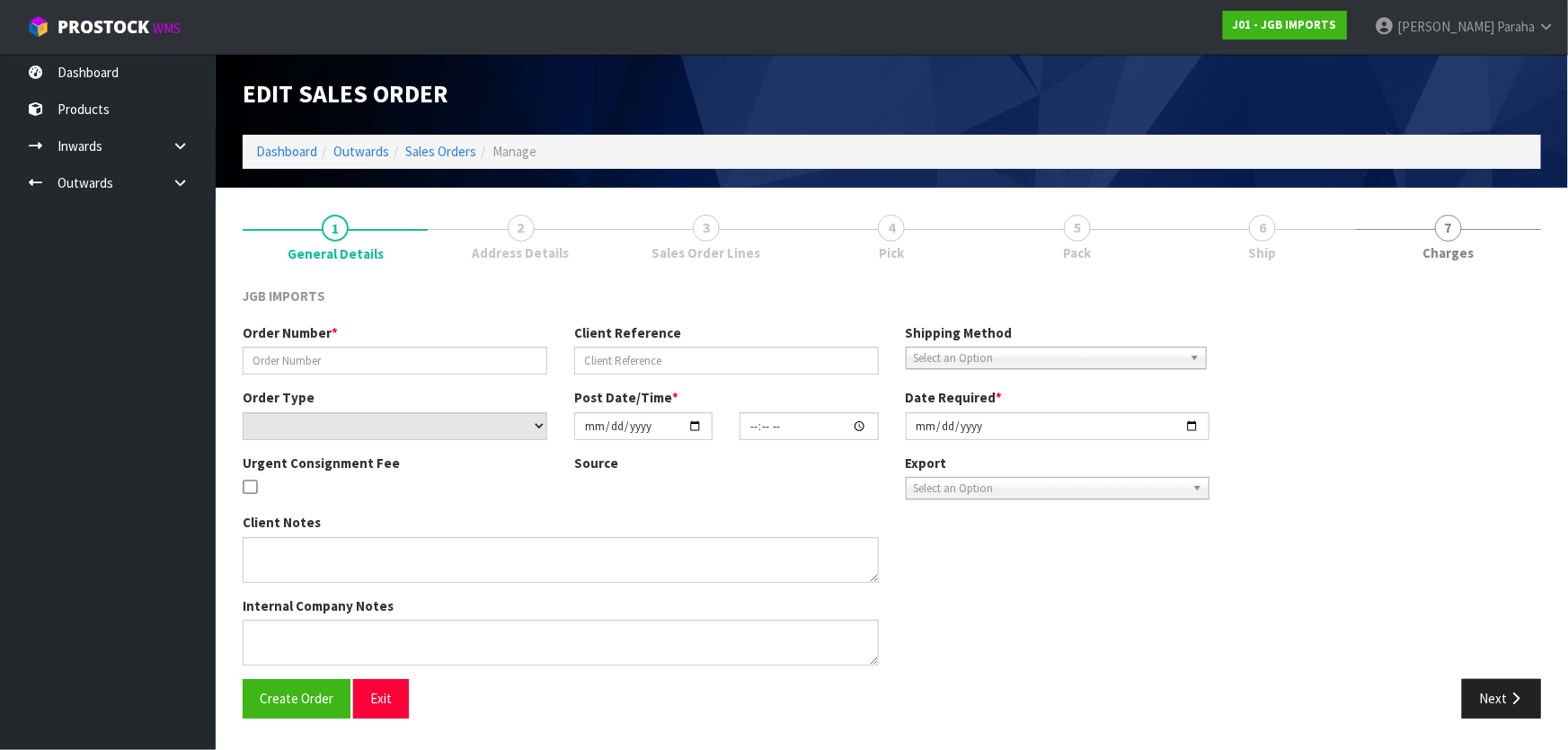
type input "B-425362"
type input "1545"
select select "number:0"
type input "2025-08-27"
type input "16:33:00.000"
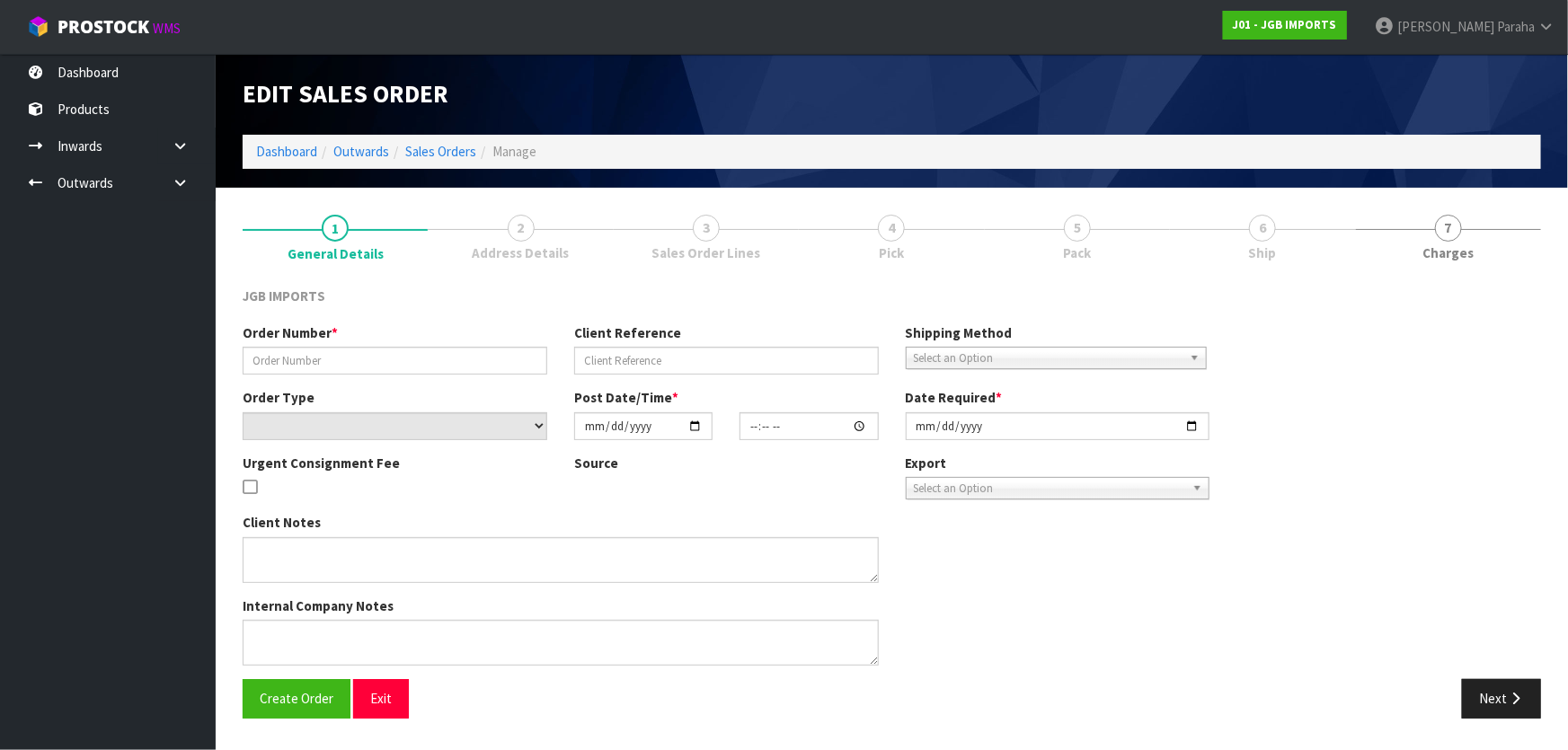
type input "2025-09-08"
type textarea "PLEASE REQUEST ORDER NUMBER BY SENDING PRO-FORMA TO: KEVIN.HERLIHY@MITRE10.CO.NZ"
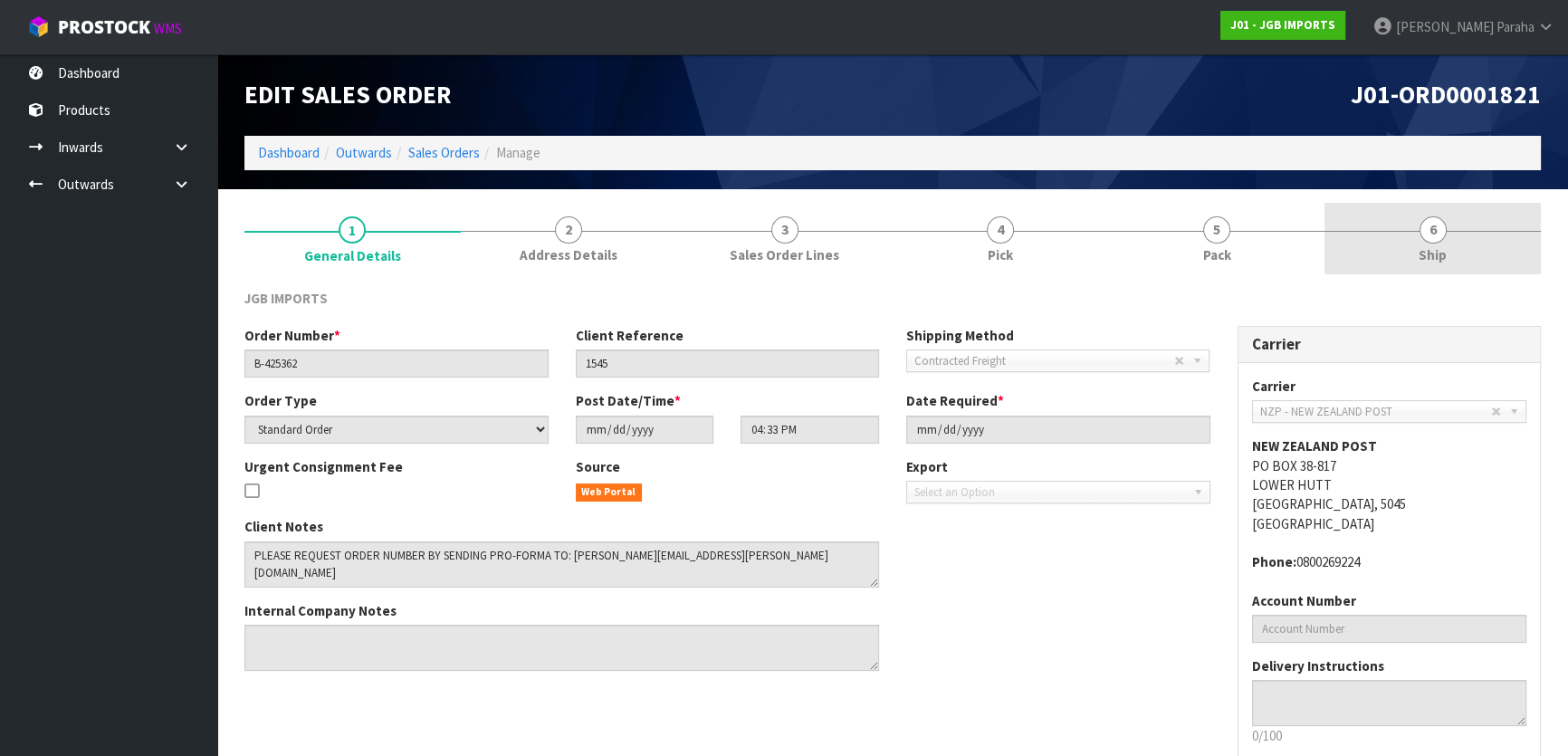
click at [1421, 229] on span "6" at bounding box center [1433, 230] width 27 height 27
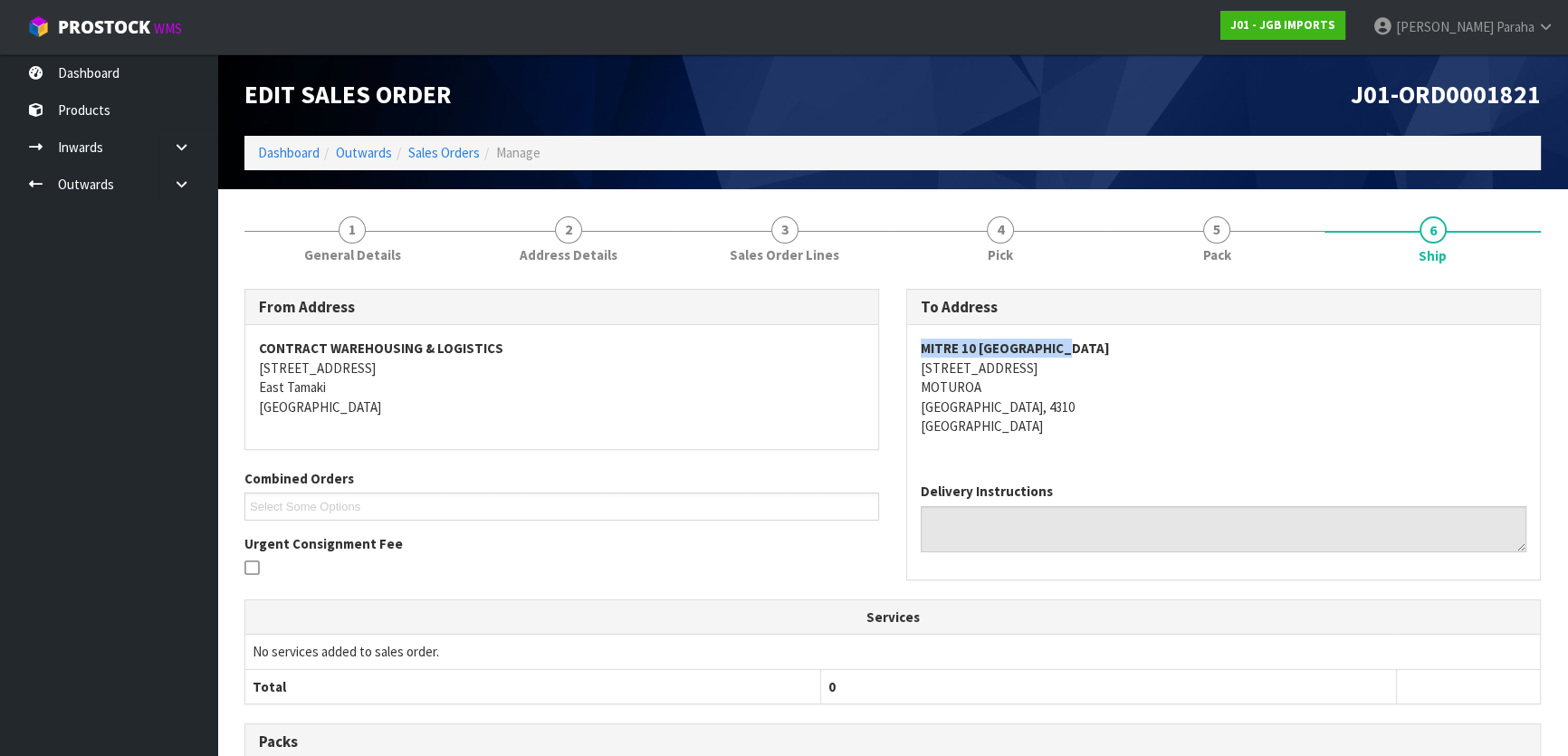
drag, startPoint x: 1079, startPoint y: 344, endPoint x: 917, endPoint y: 352, distance: 162.2
click at [917, 352] on div "MITRE 10 NEW PLYMOUTH 305 ST AUBYN ST MOTUROA NEW PLYMOUTH, 4310 New Zealand" at bounding box center [1224, 396] width 633 height 143
copy strong "MITRE 10 NEW PLYMOUTH"
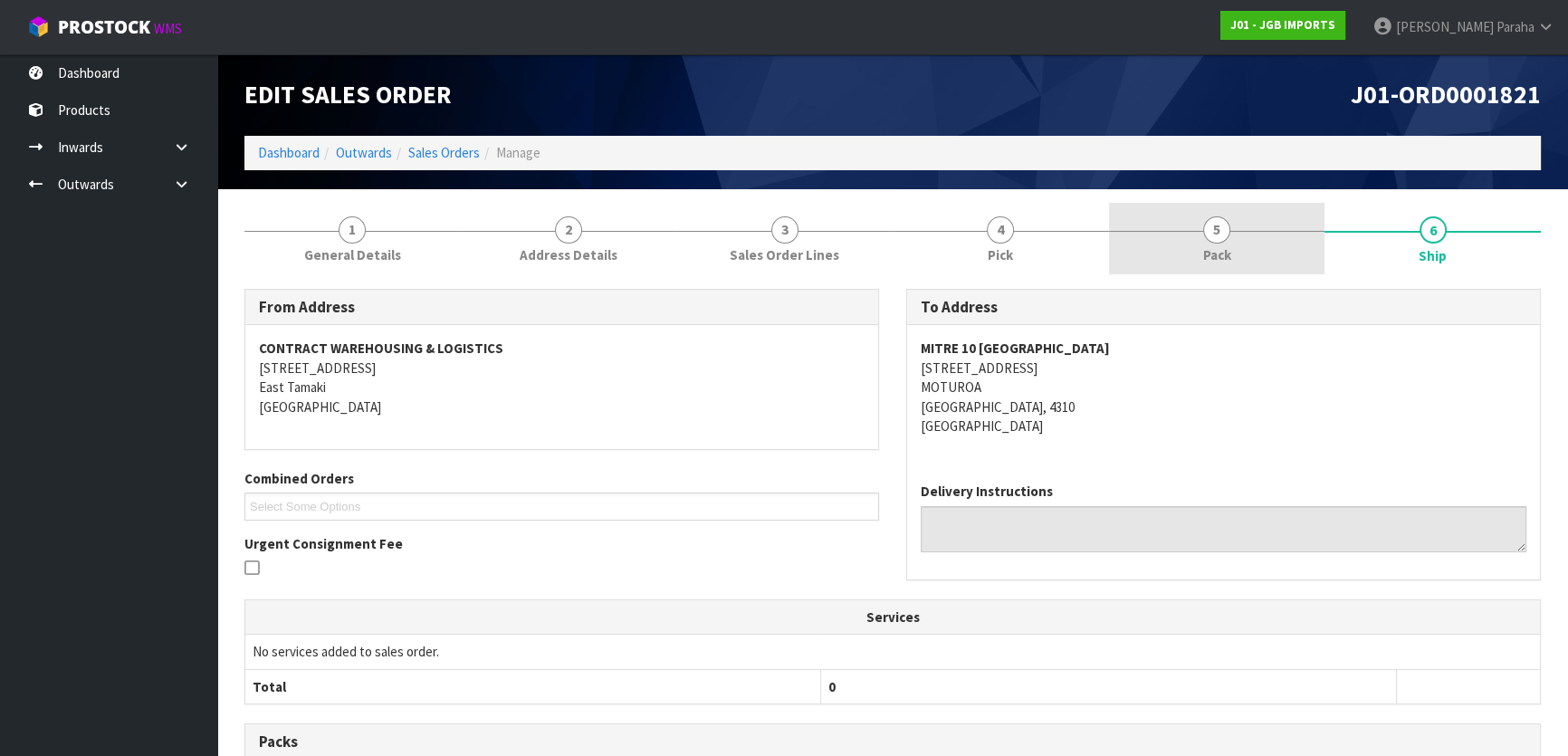
click at [1204, 235] on span "5" at bounding box center [1216, 230] width 27 height 27
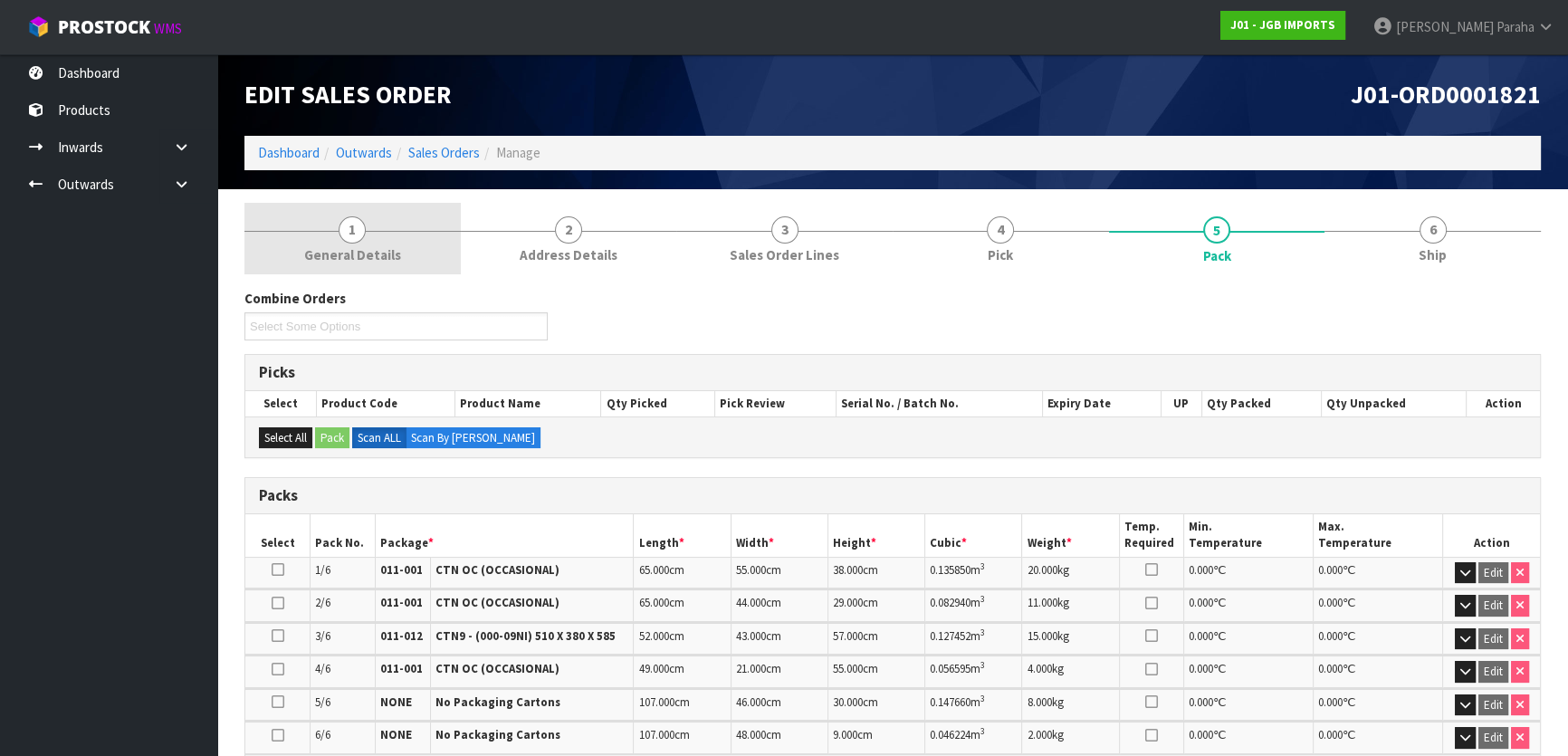
click at [346, 223] on span "1" at bounding box center [352, 230] width 27 height 27
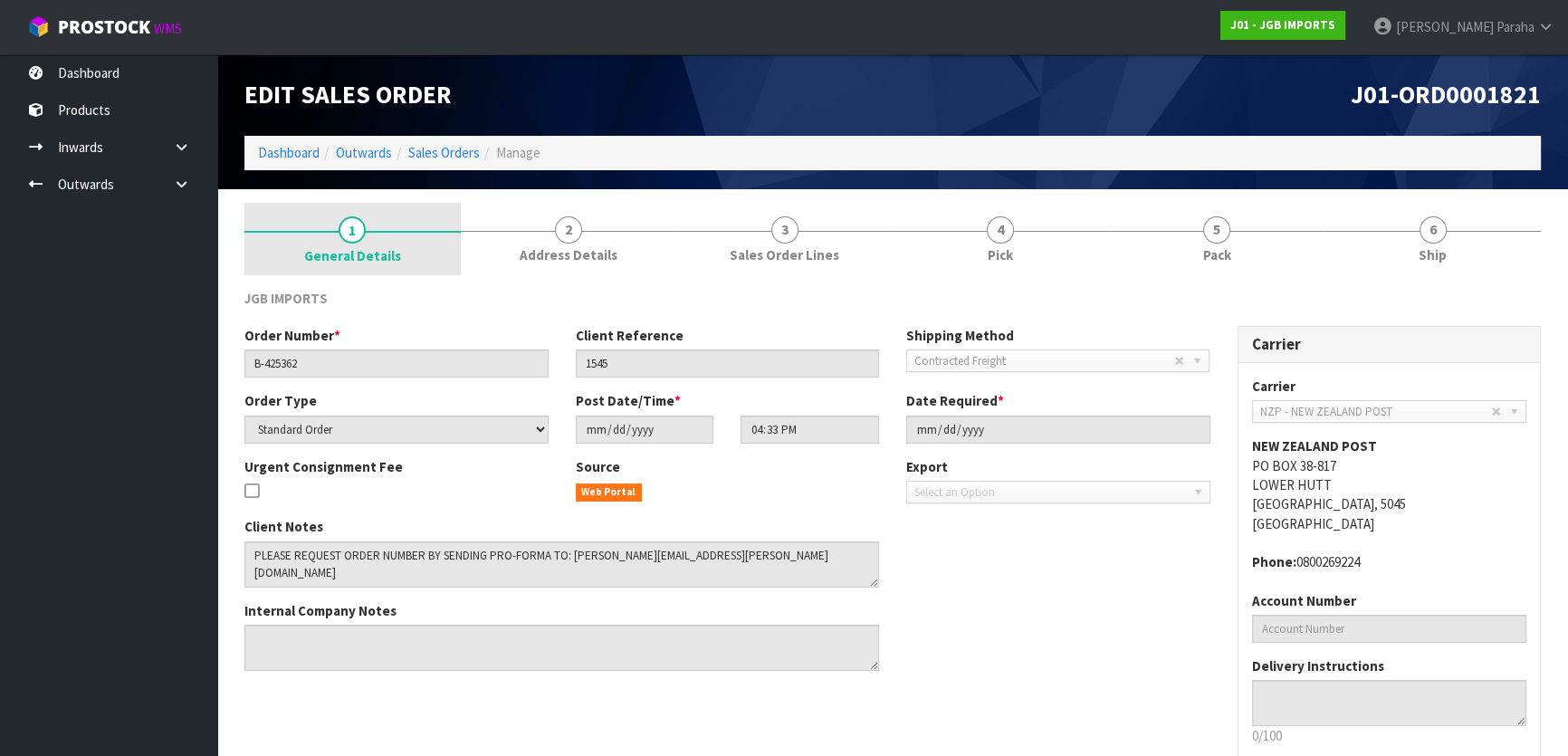
scroll to position [101, 0]
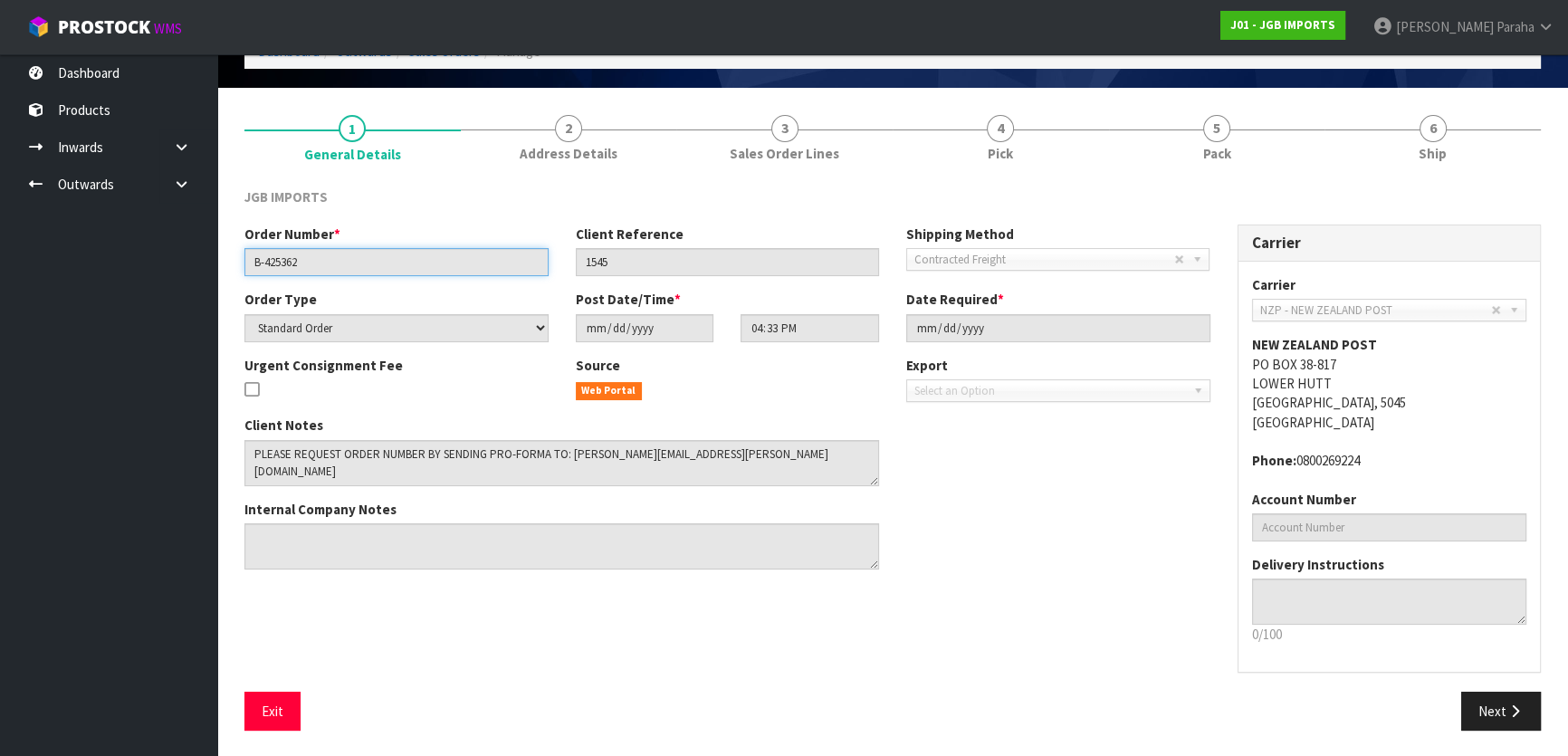
drag, startPoint x: 321, startPoint y: 263, endPoint x: 181, endPoint y: 264, distance: 140.0
click at [180, 264] on body "Toggle navigation ProStock WMS J01 - JGB IMPORTS Polly Paraha Logout Dashboard …" at bounding box center [784, 277] width 1568 height 756
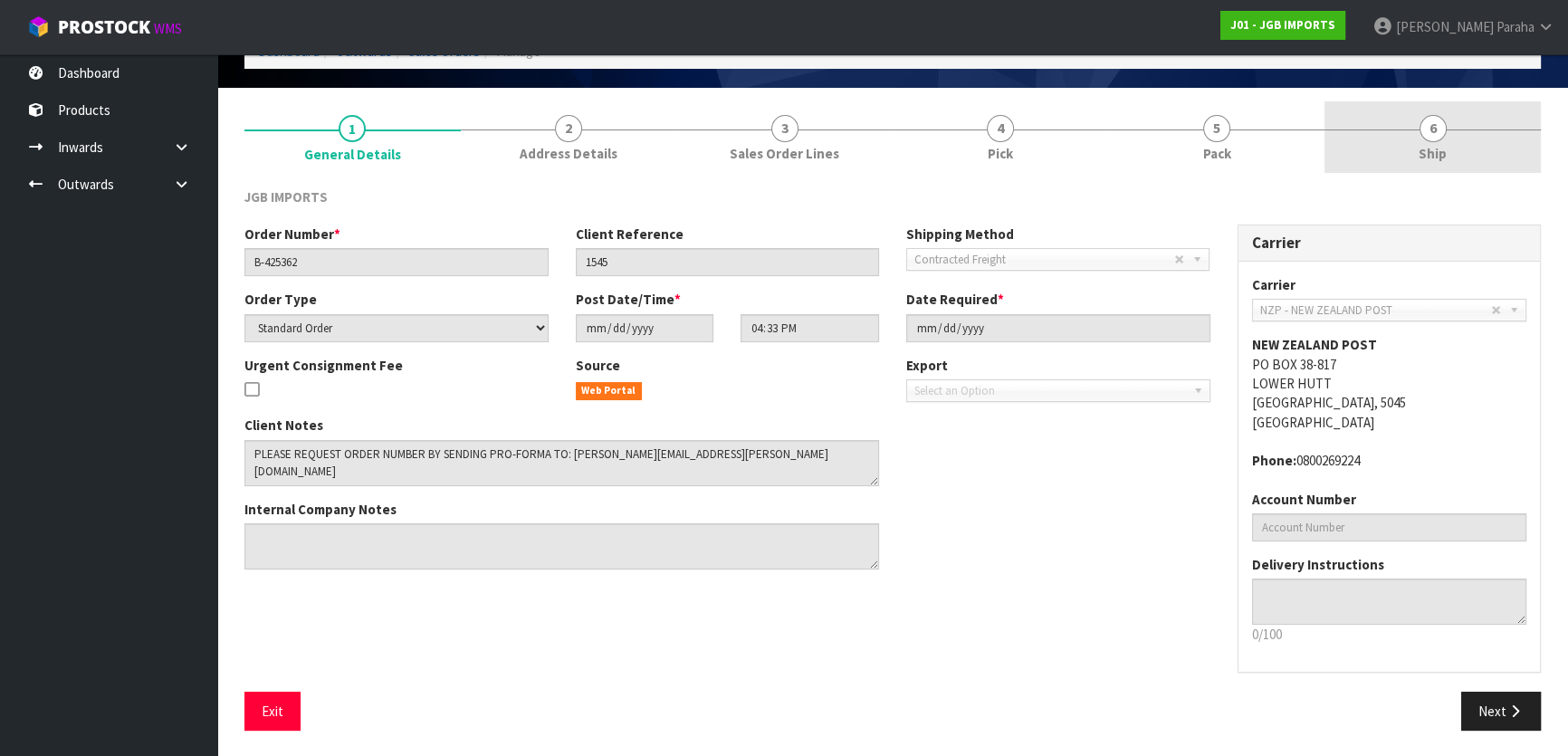
click at [1444, 127] on span "6" at bounding box center [1433, 129] width 27 height 27
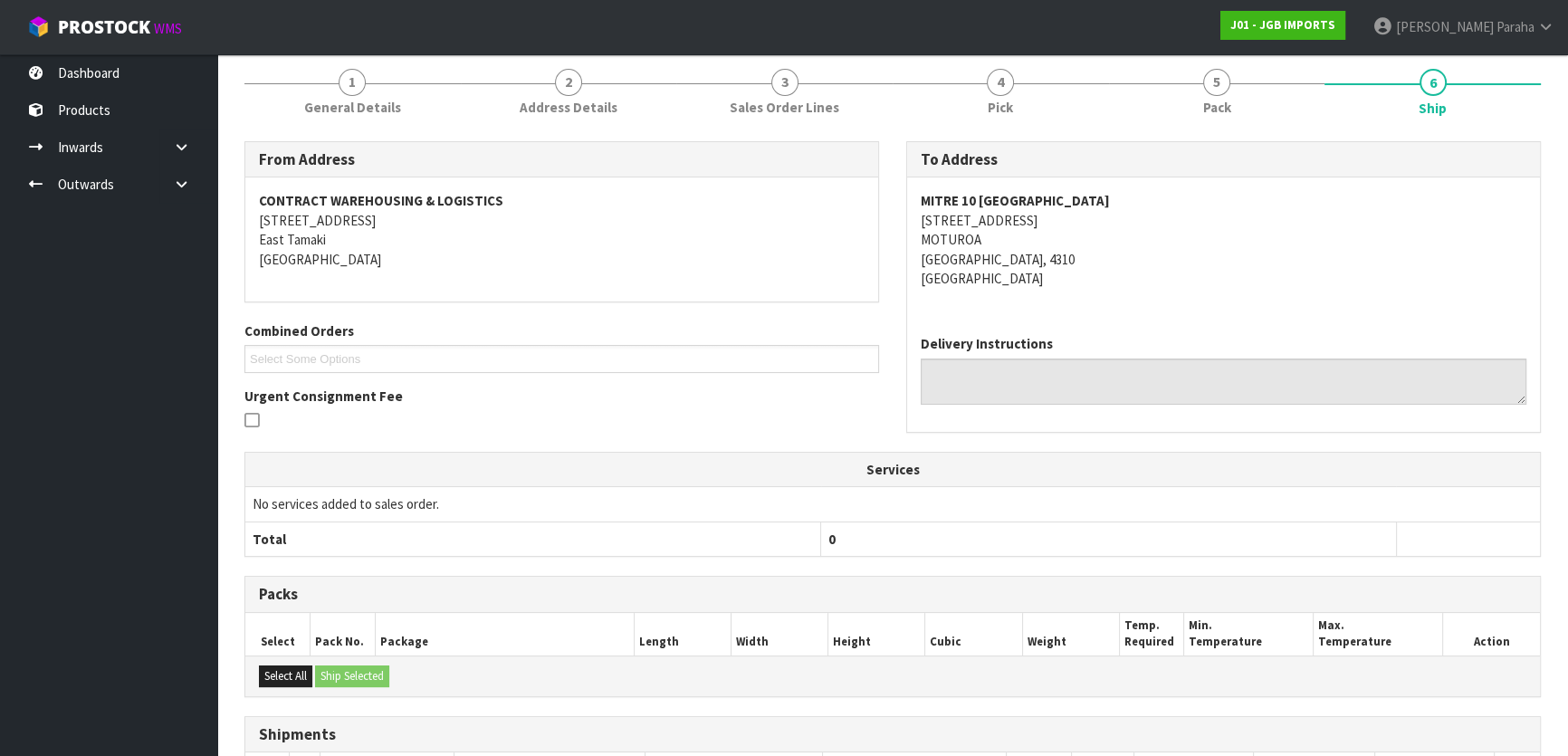
scroll to position [0, 0]
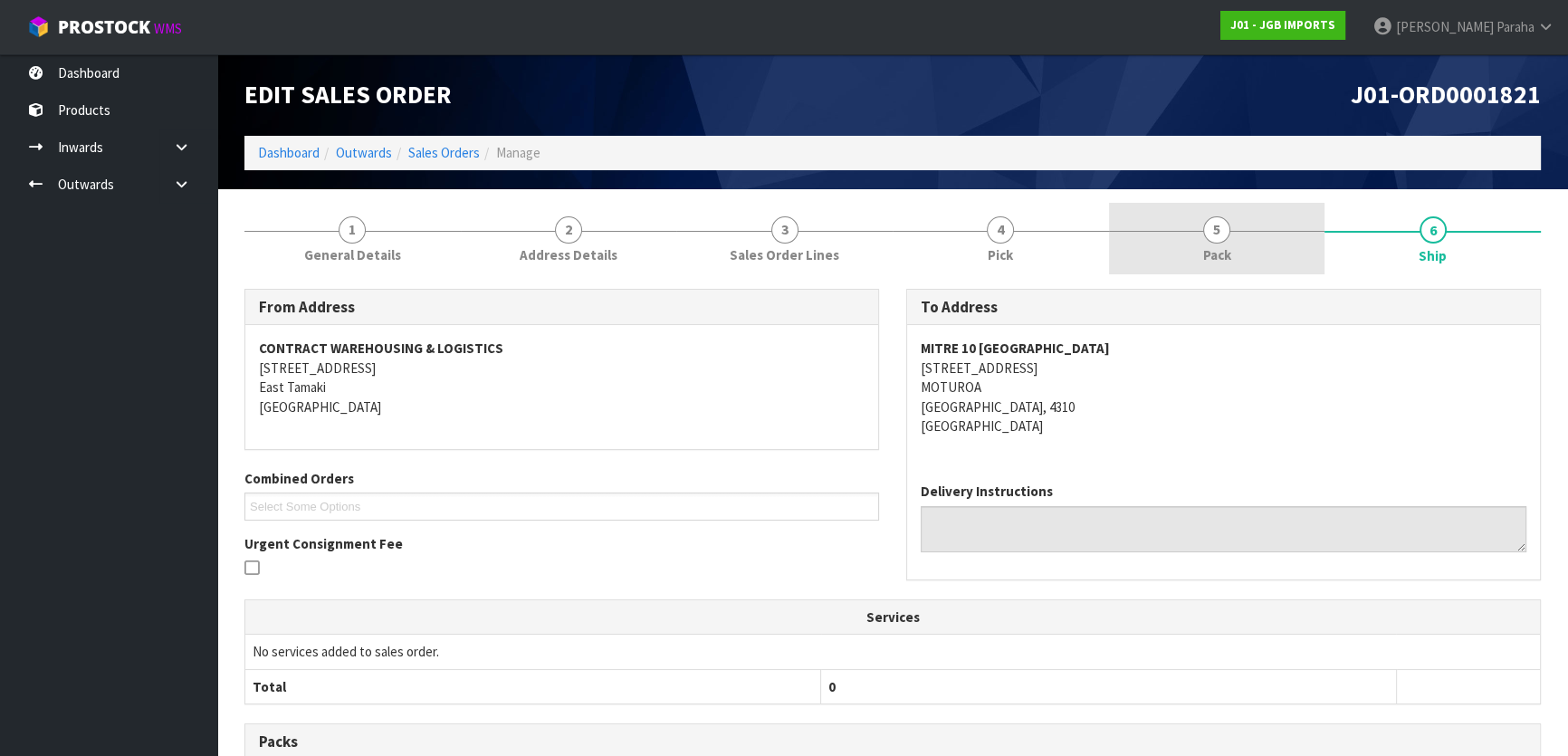
click at [1218, 228] on span "5" at bounding box center [1216, 230] width 27 height 27
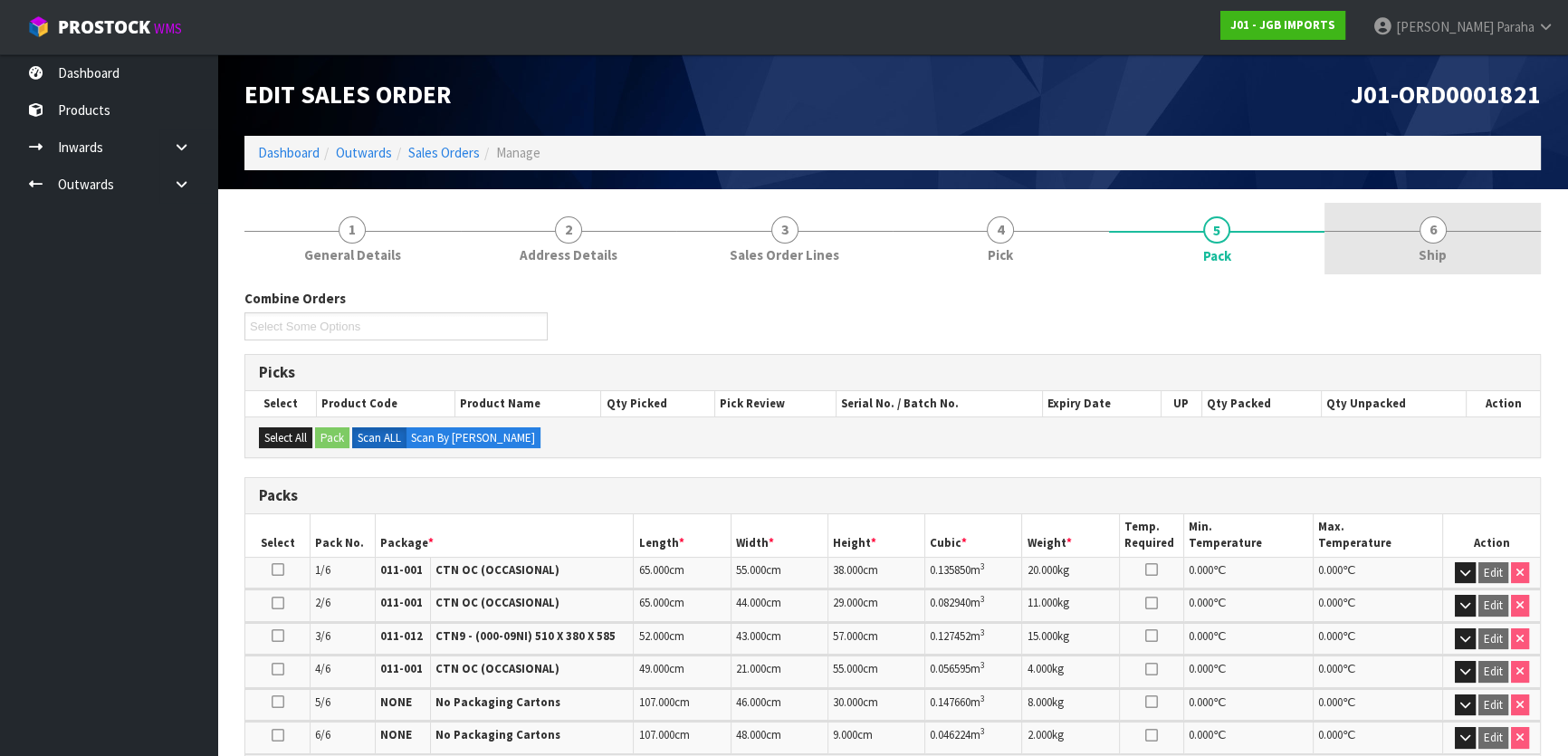
click at [1431, 234] on span "6" at bounding box center [1433, 230] width 27 height 27
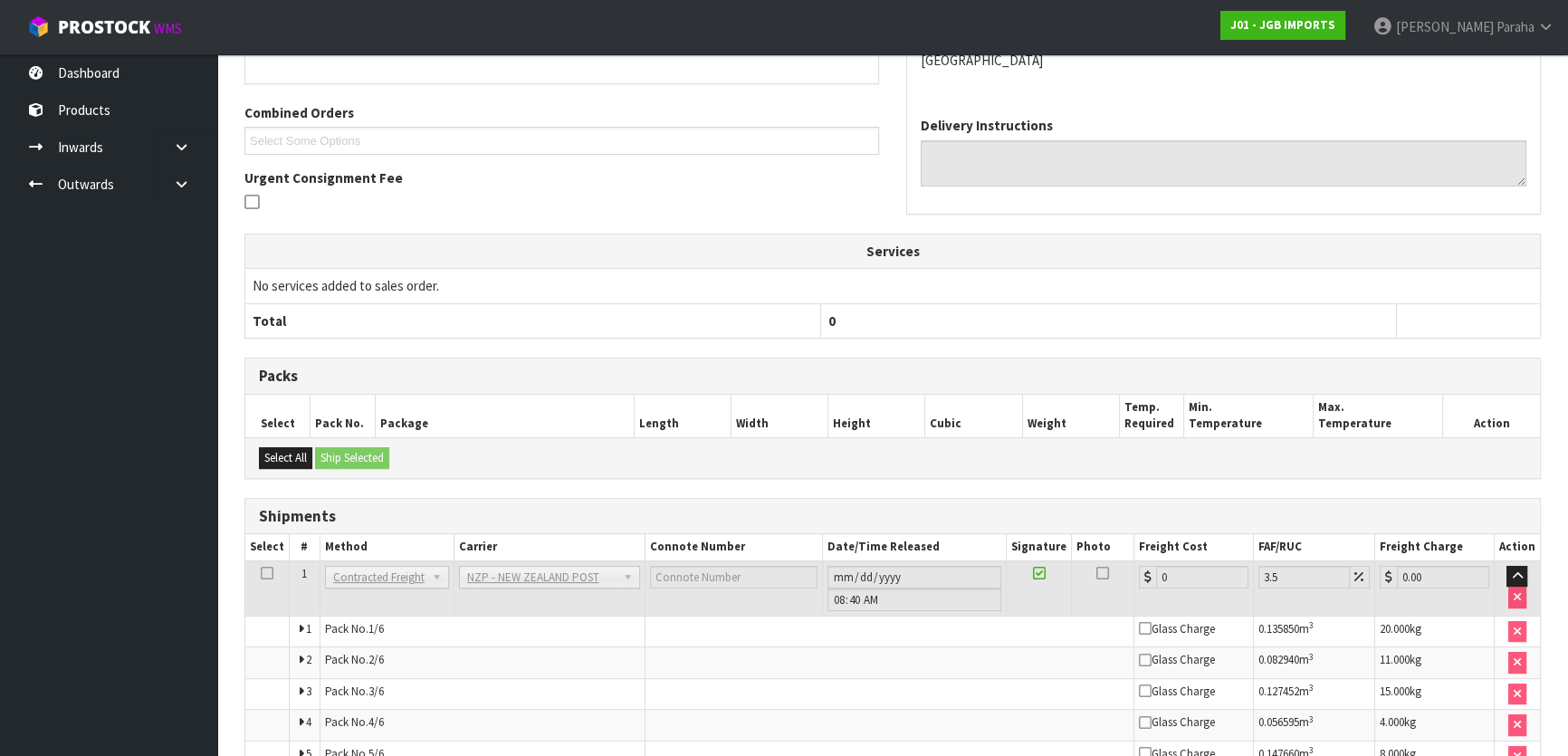
scroll to position [494, 0]
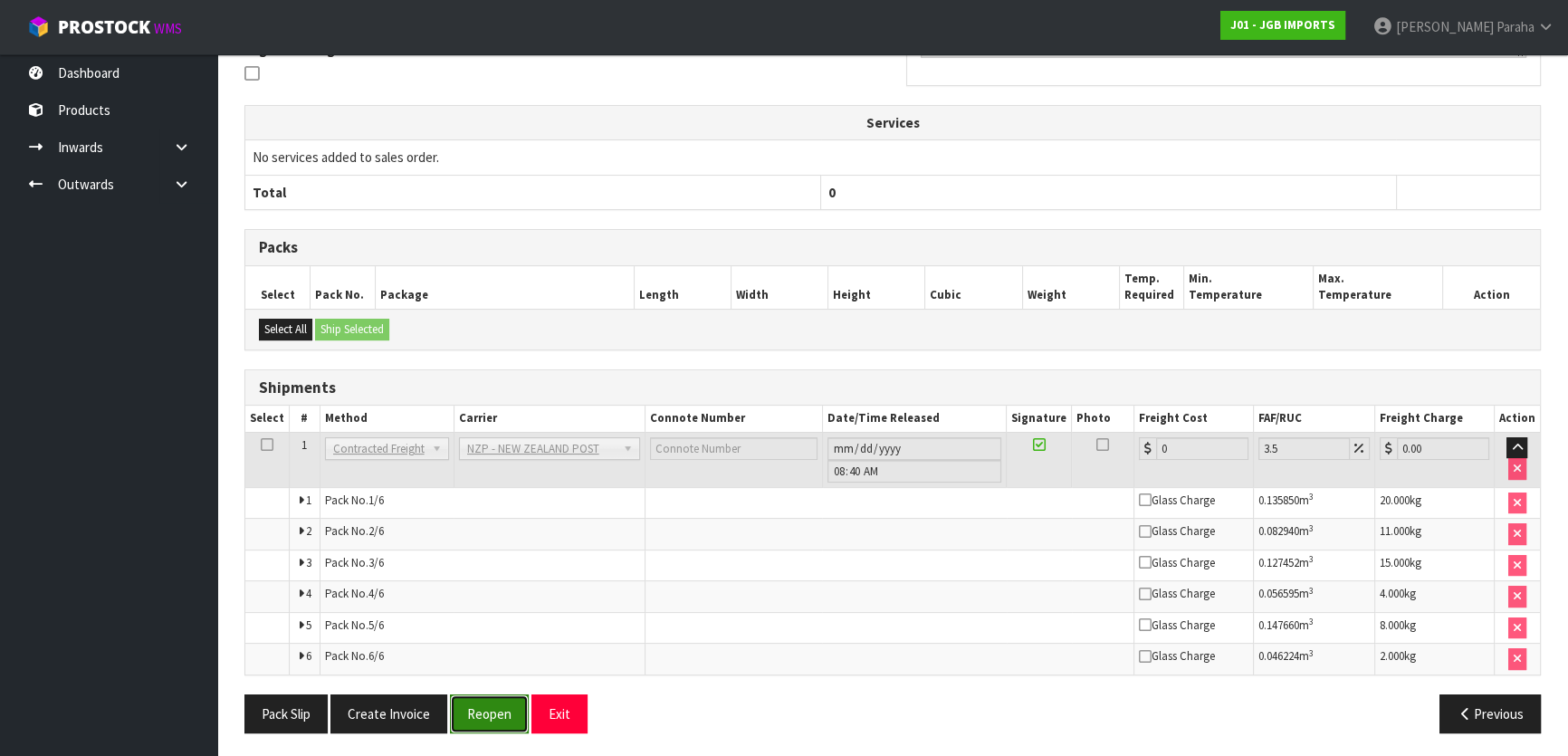
click at [498, 721] on button "Reopen" at bounding box center [489, 714] width 79 height 38
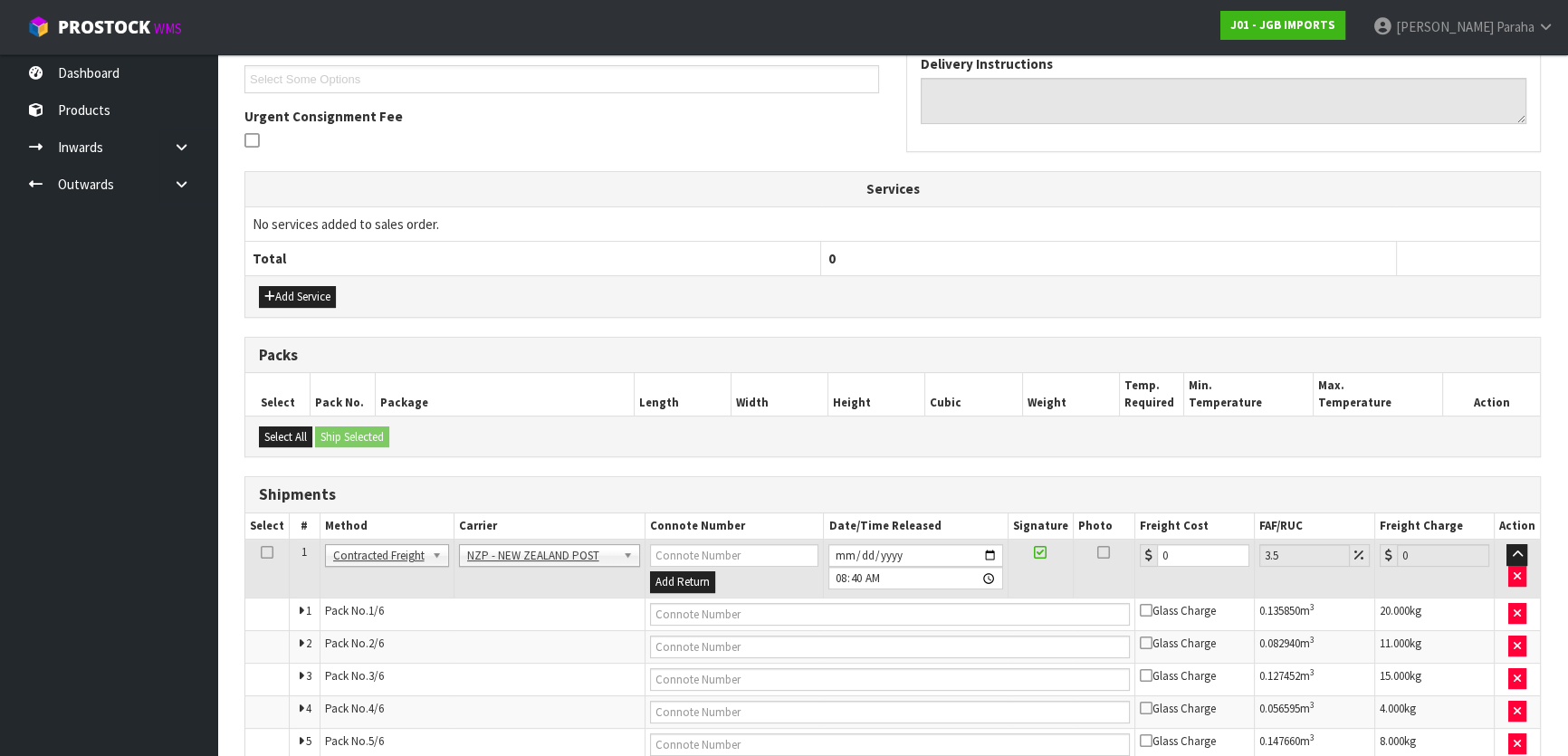
scroll to position [613, 0]
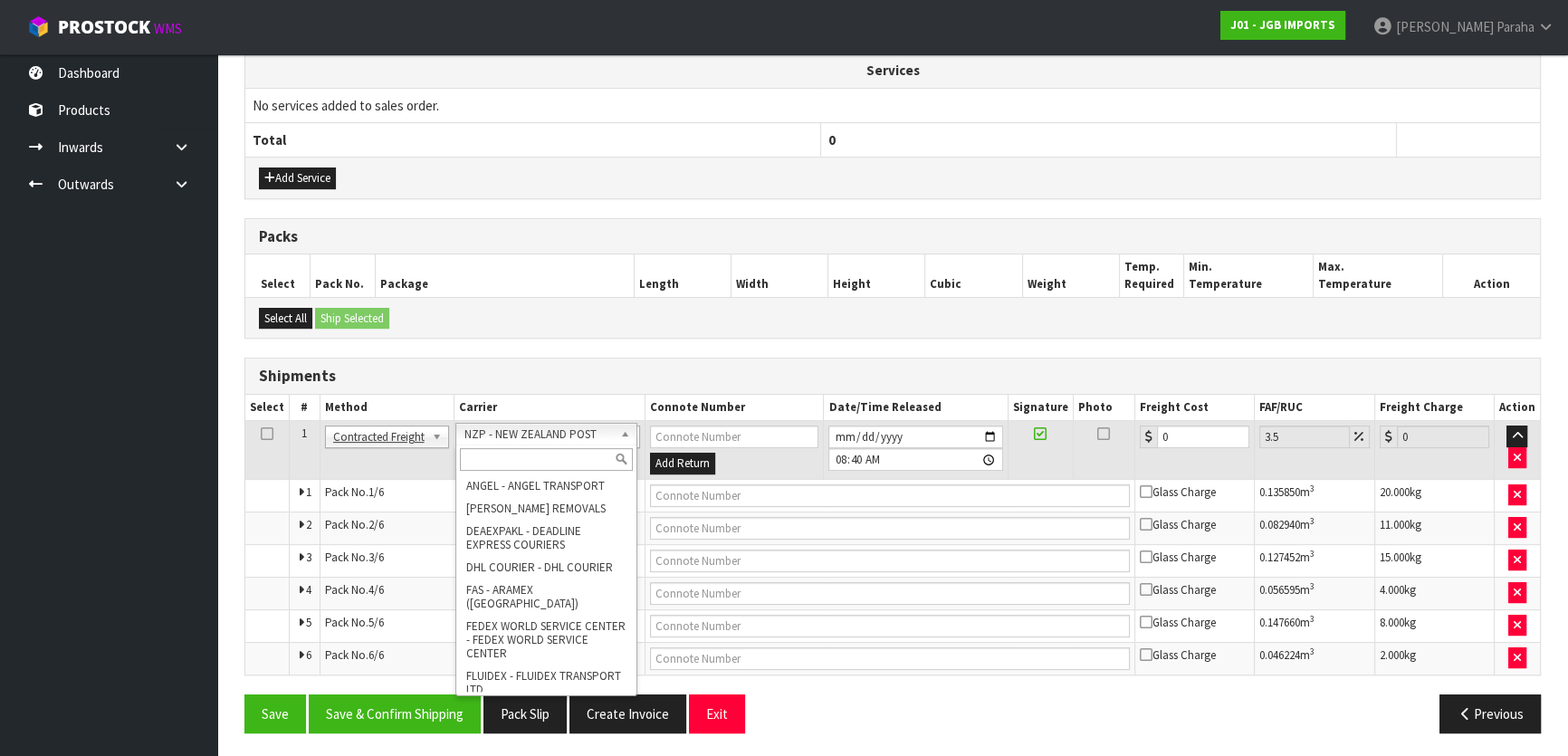
click at [562, 463] on input "text" at bounding box center [546, 460] width 173 height 23
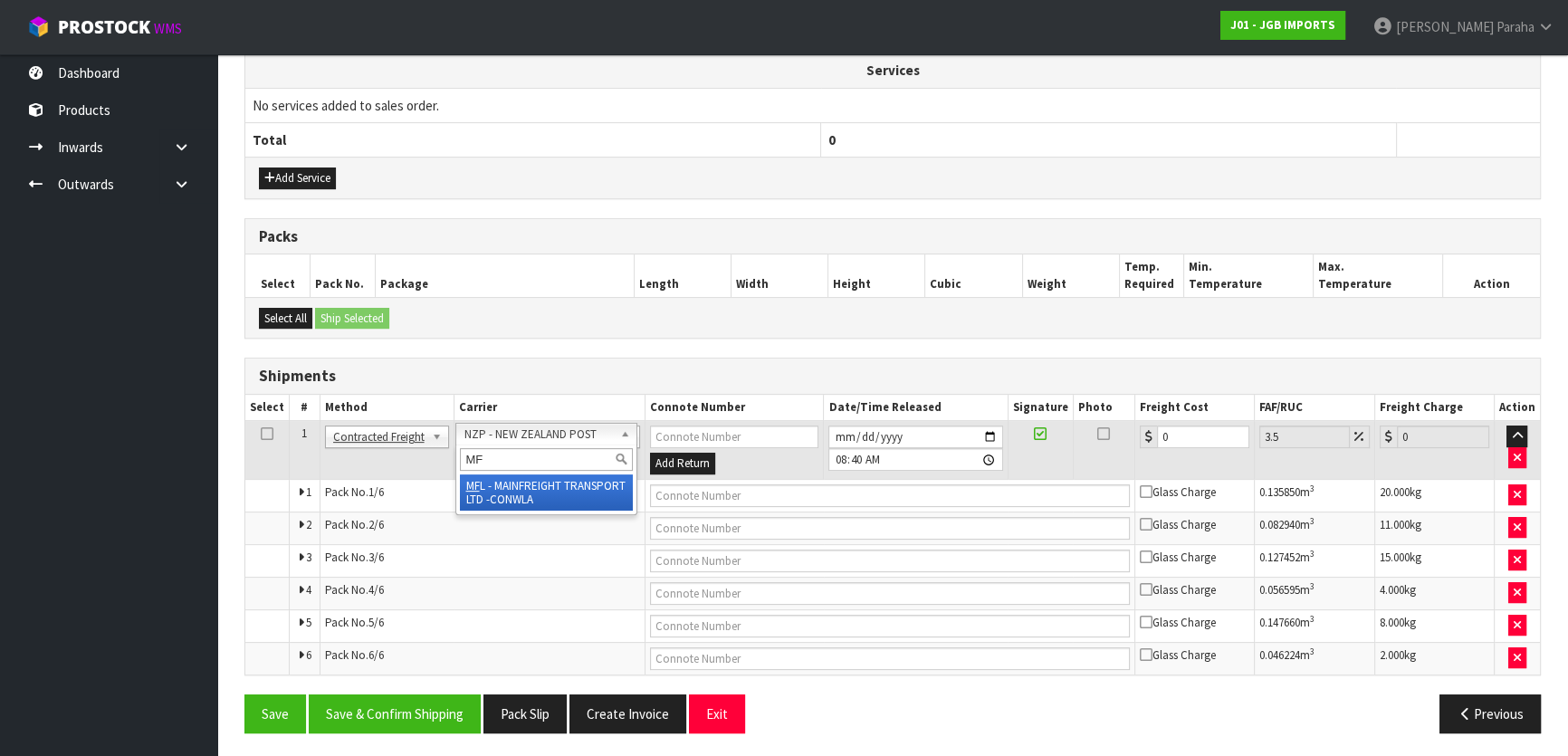
type input "MF"
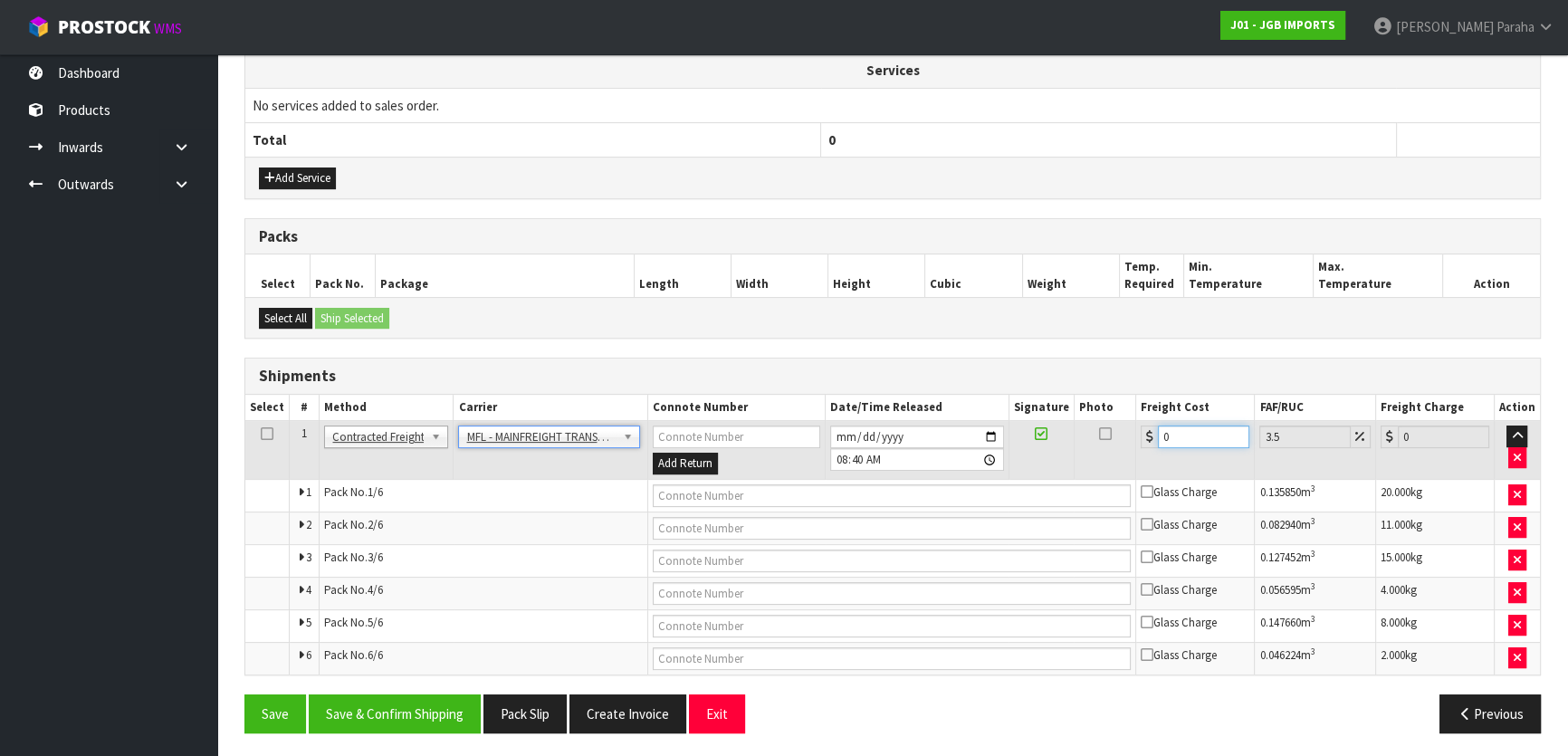
click at [1201, 433] on input "0" at bounding box center [1203, 438] width 91 height 23
type input "5"
type input "5.17"
type input "51"
type input "52.78"
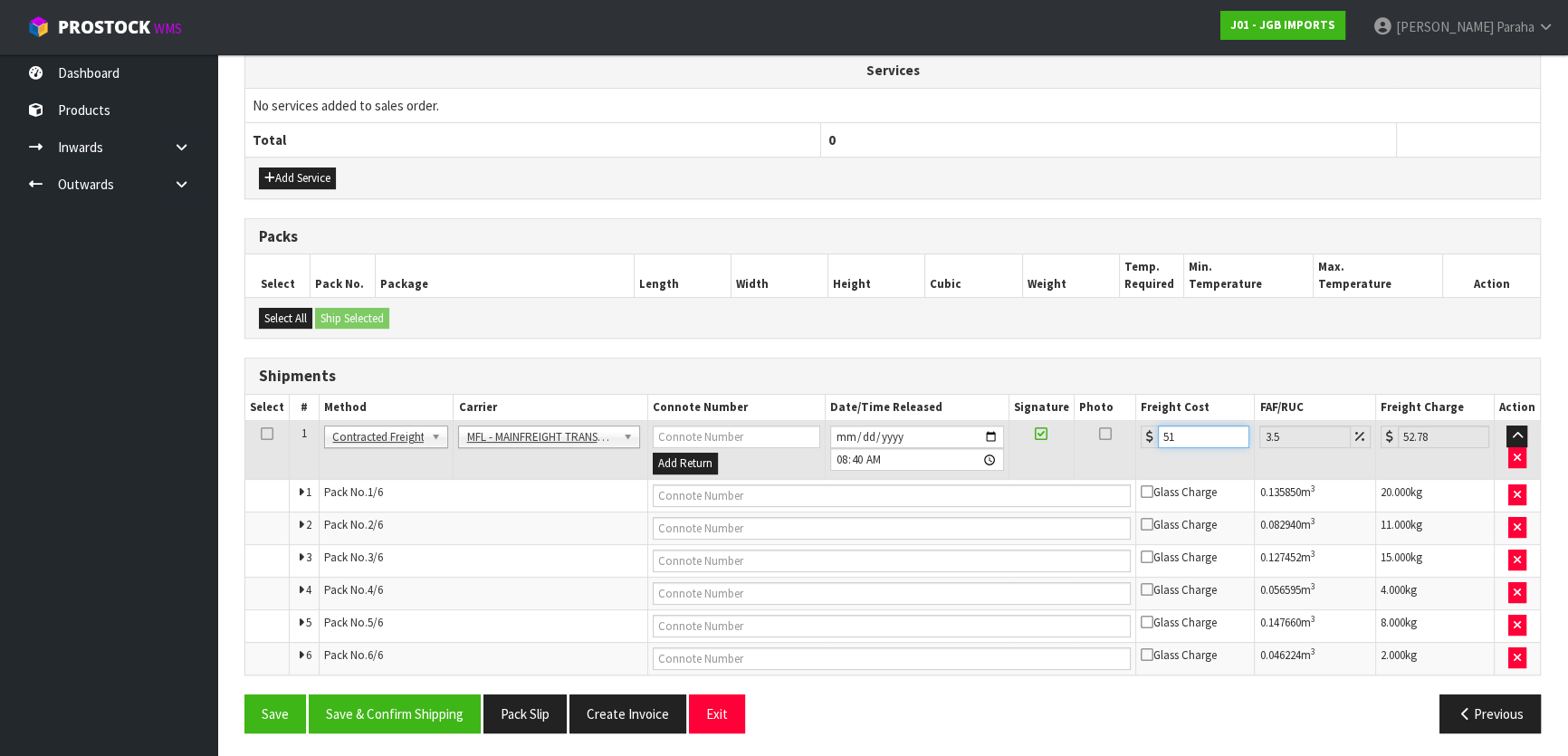
type input "51.7"
type input "53.51"
type input "51.73"
type input "53.54"
type input "51.73"
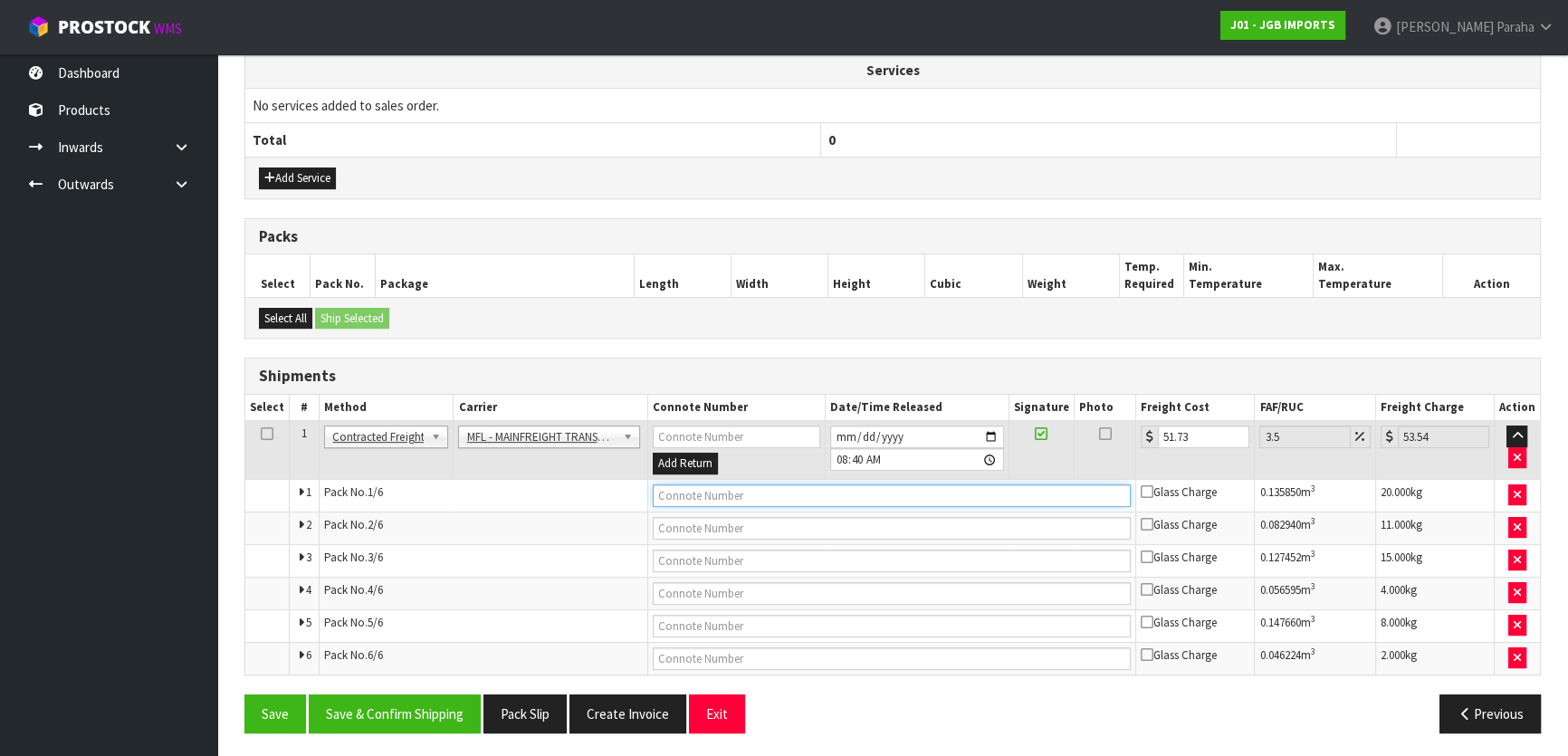
click at [755, 494] on input "text" at bounding box center [892, 496] width 479 height 23
paste input "FWM58602399"
type input "FWM58602399"
click at [438, 711] on button "Save & Confirm Shipping" at bounding box center [394, 714] width 172 height 38
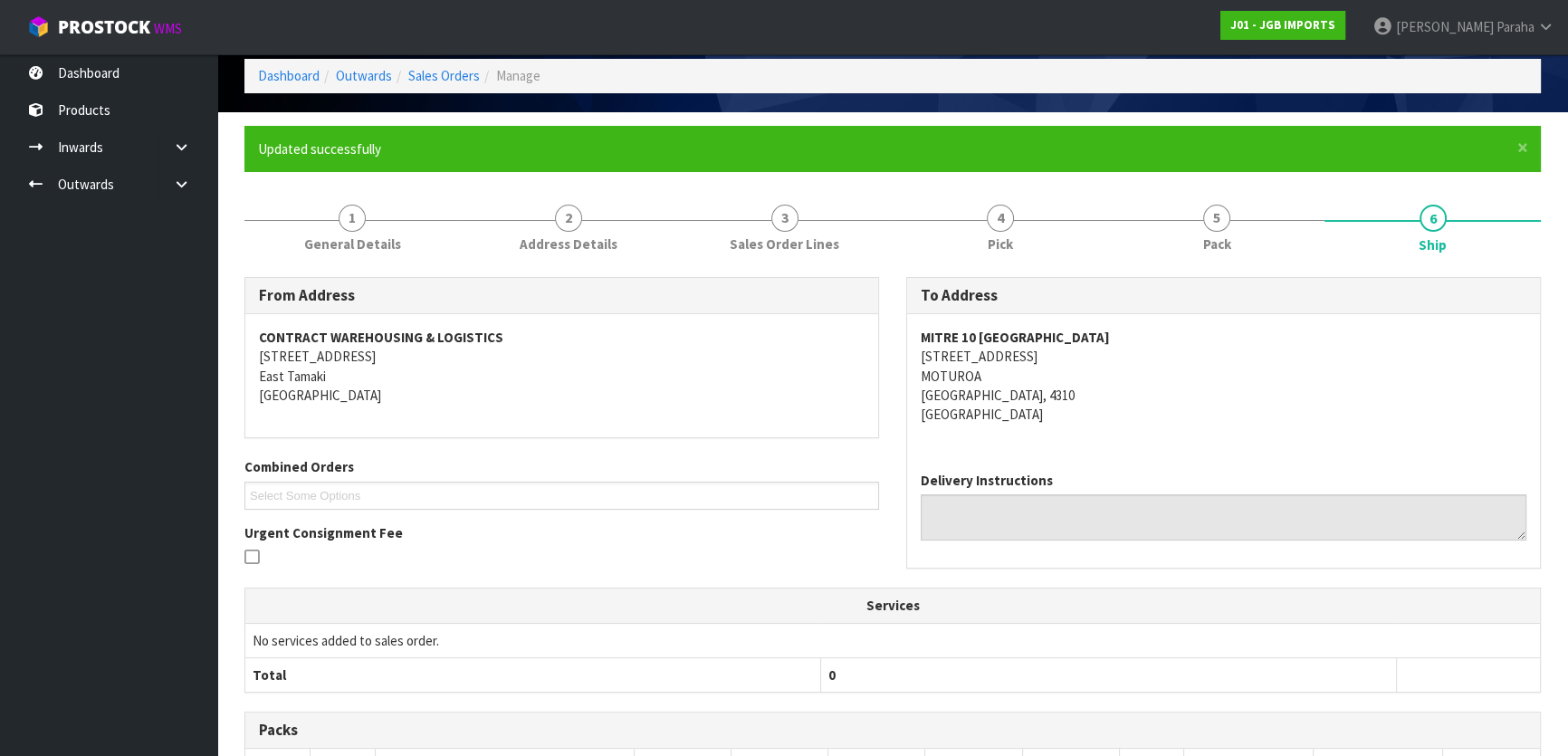
scroll to position [66, 0]
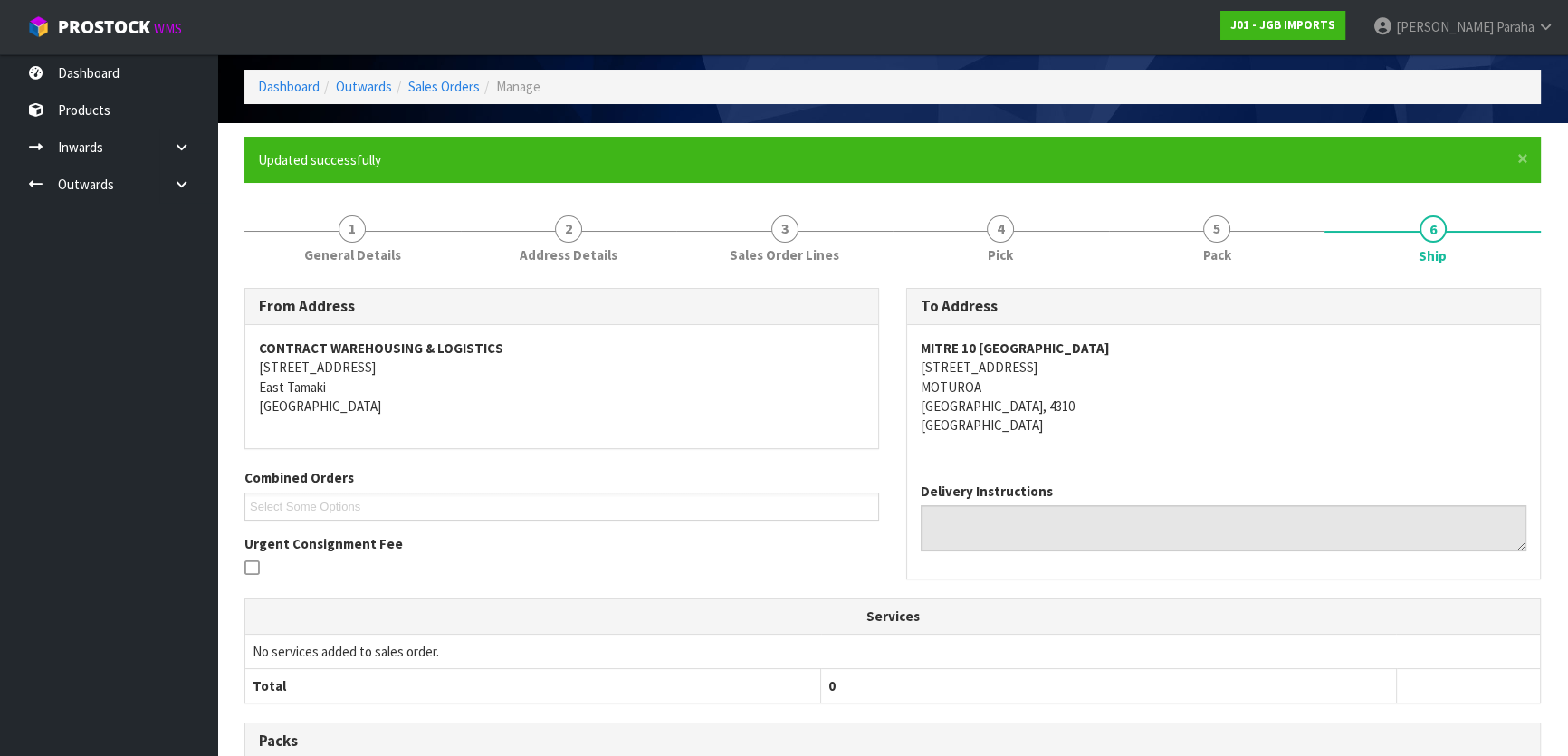
click at [982, 347] on strong "MITRE 10 NEW PLYMOUTH" at bounding box center [1015, 348] width 189 height 17
click at [982, 355] on address "MITRE 10 NEW PLYMOUTH 305 ST AUBYN ST MOTUROA NEW PLYMOUTH, 4310 New Zealand" at bounding box center [1224, 387] width 606 height 97
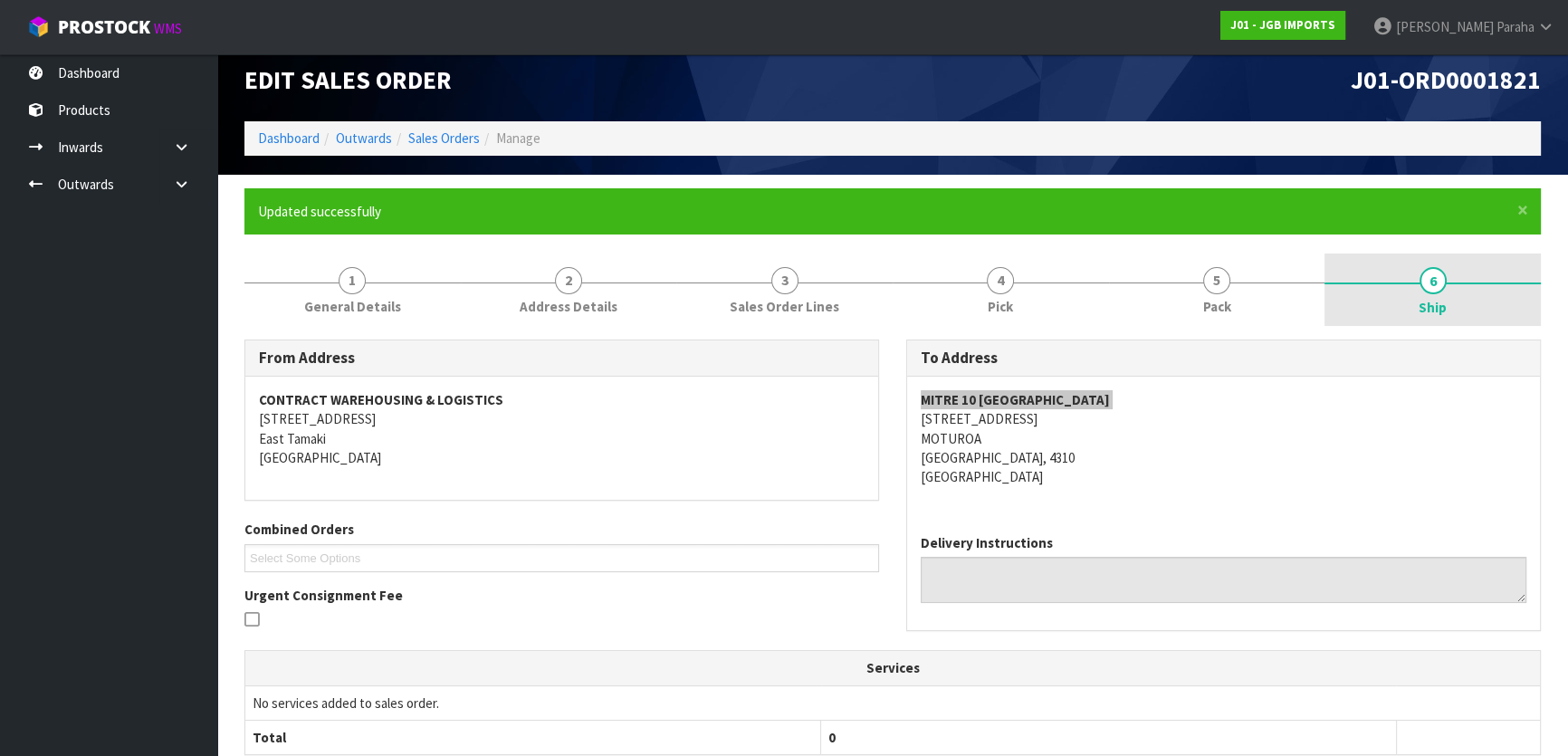
scroll to position [0, 0]
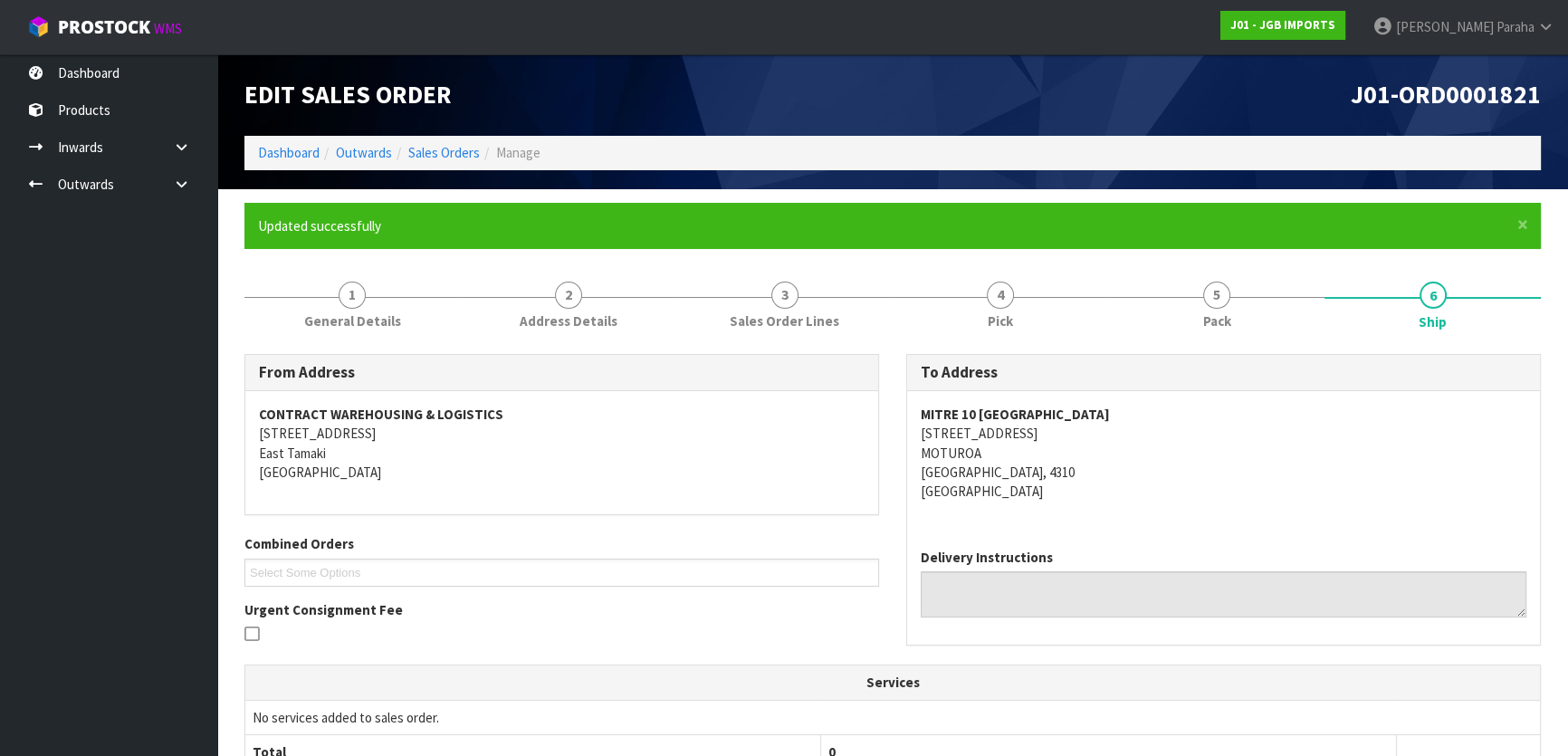
click at [1488, 91] on span "J01-ORD0001821" at bounding box center [1446, 94] width 190 height 32
click at [1488, 90] on span "J01-ORD0001821" at bounding box center [1446, 94] width 190 height 32
copy div "J01-ORD0001821"
click at [1249, 101] on h1 "J01-ORD0001821" at bounding box center [1224, 95] width 635 height 27
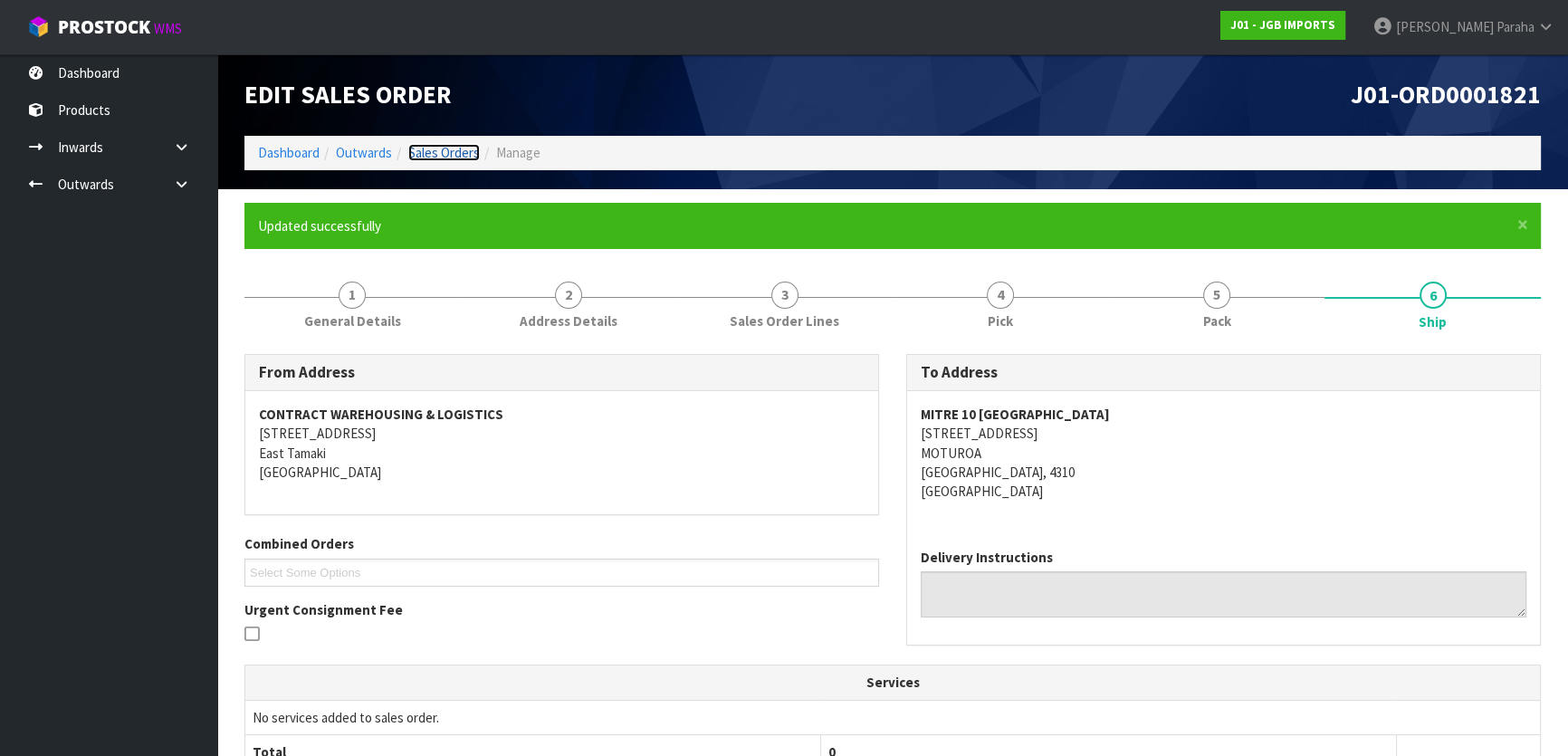
click at [446, 155] on link "Sales Orders" at bounding box center [444, 153] width 71 height 17
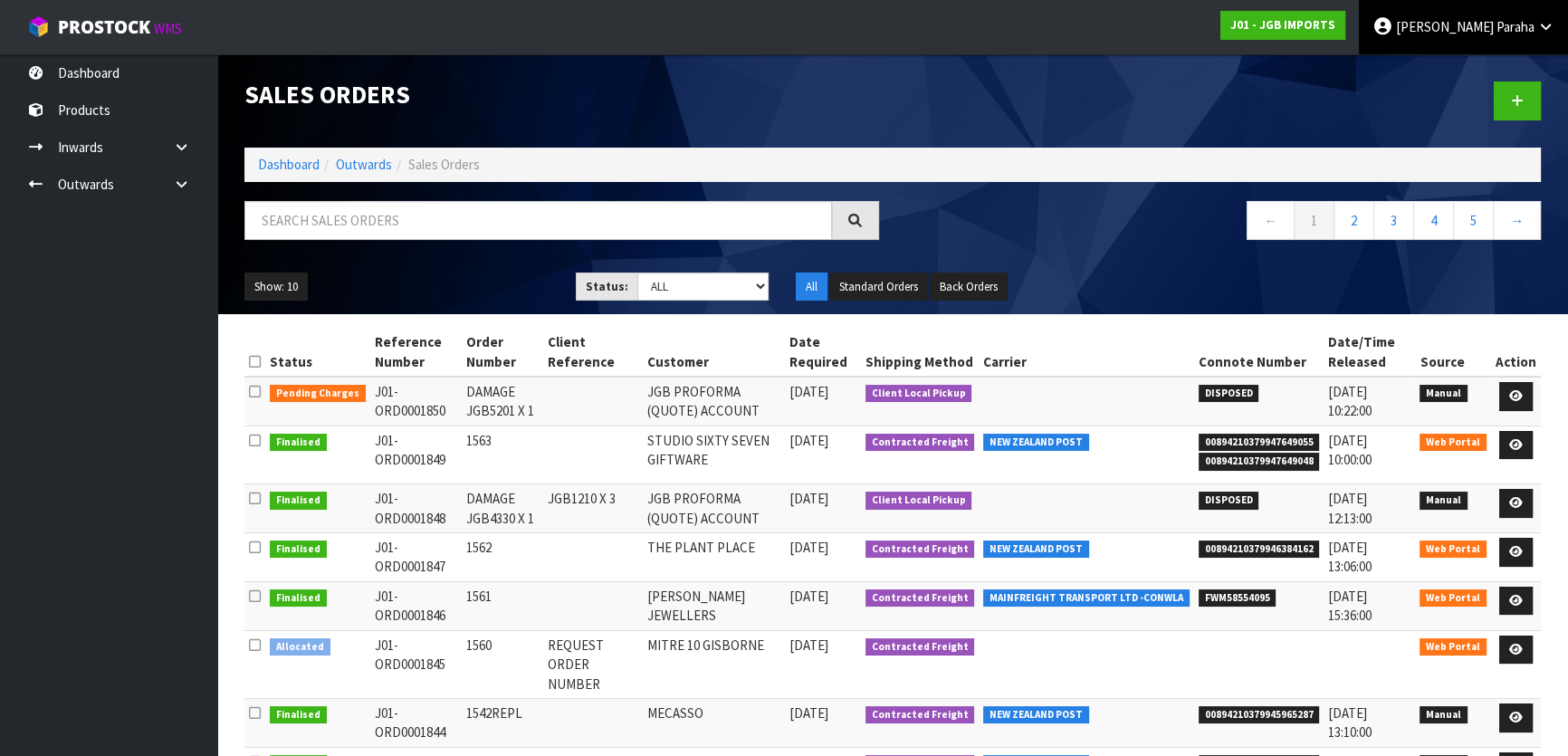
click at [1547, 26] on icon at bounding box center [1546, 27] width 17 height 13
click at [1514, 64] on link "Logout" at bounding box center [1495, 71] width 143 height 24
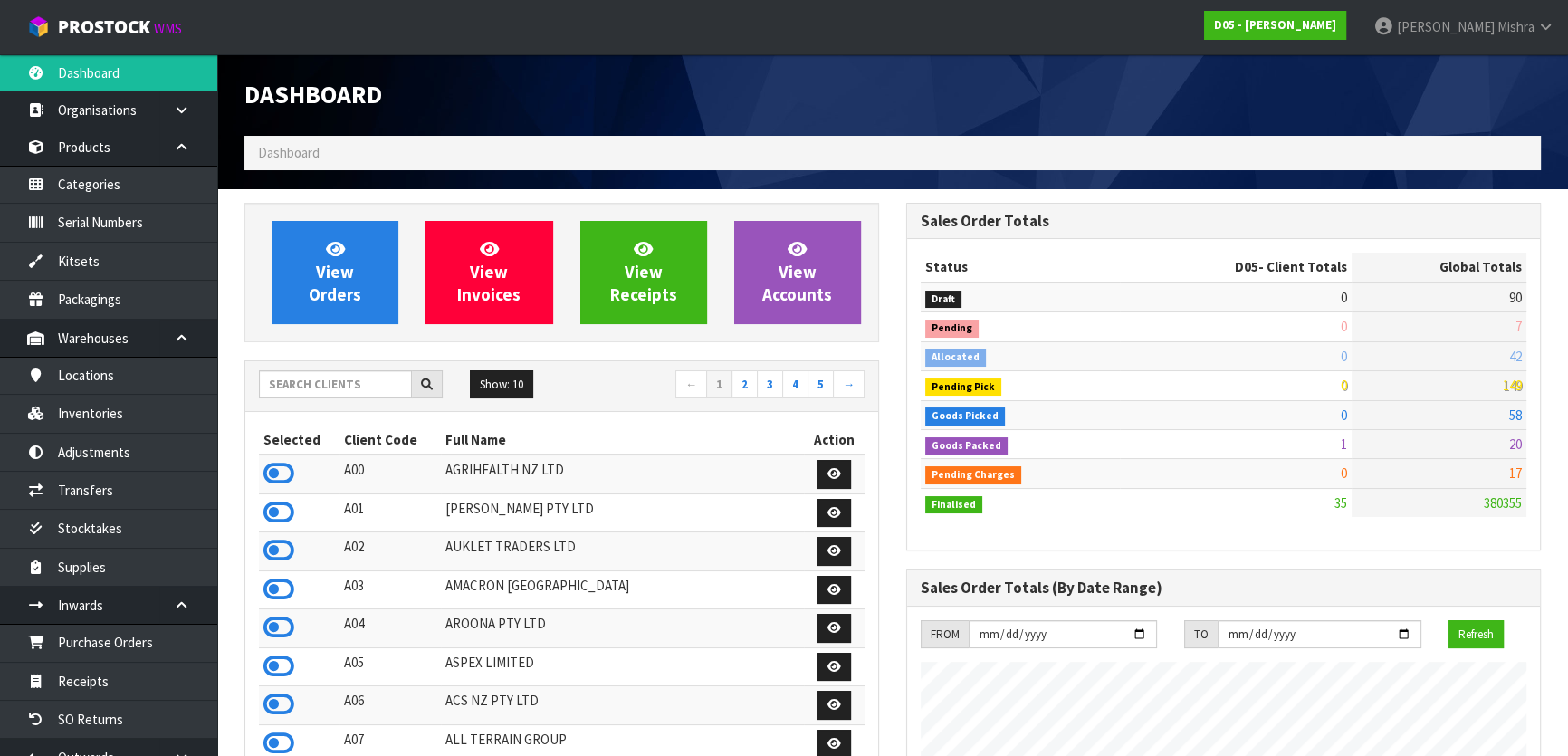
scroll to position [1505, 660]
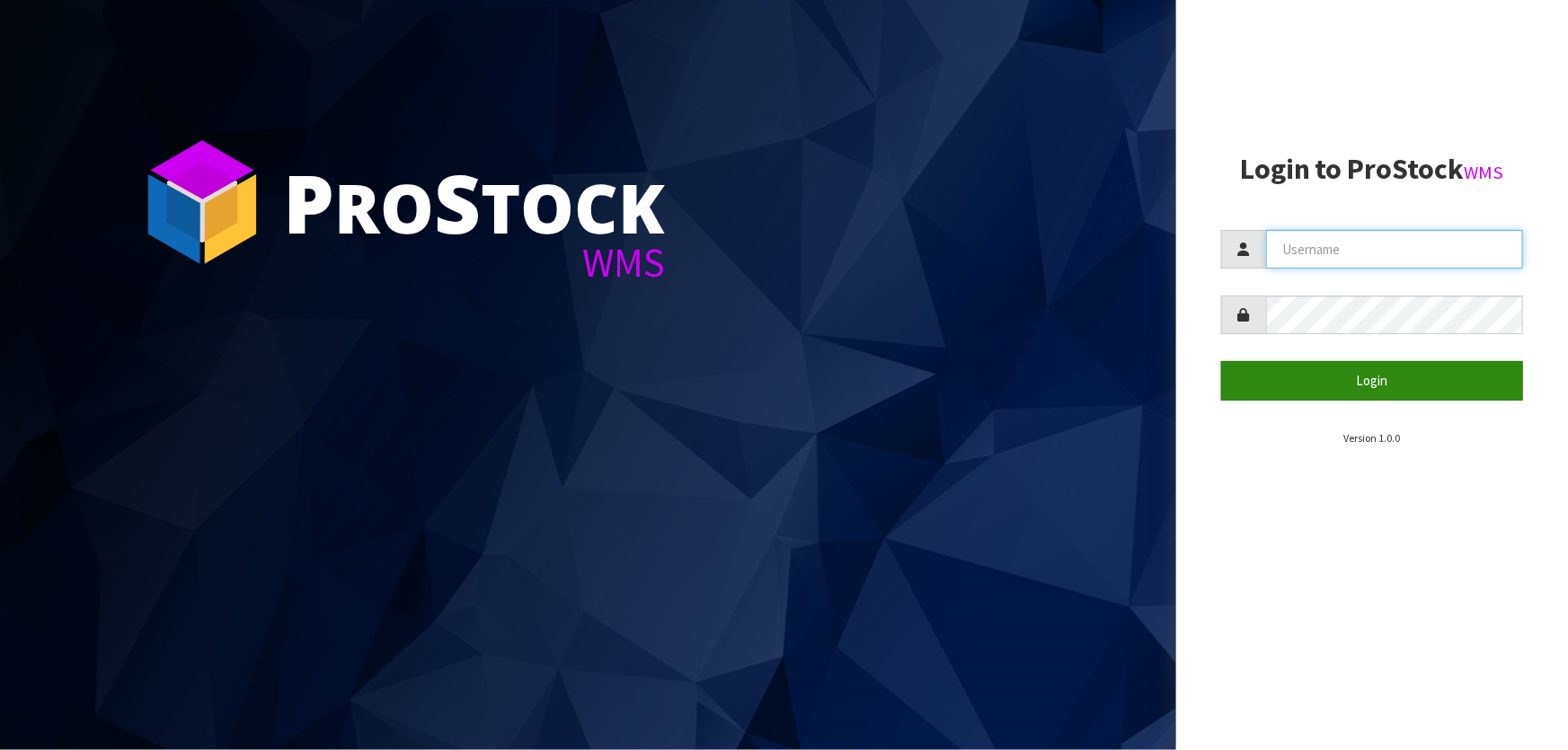
type input "[PERSON_NAME]"
click at [1366, 365] on button "Login" at bounding box center [1372, 381] width 302 height 38
